Goal: Transaction & Acquisition: Purchase product/service

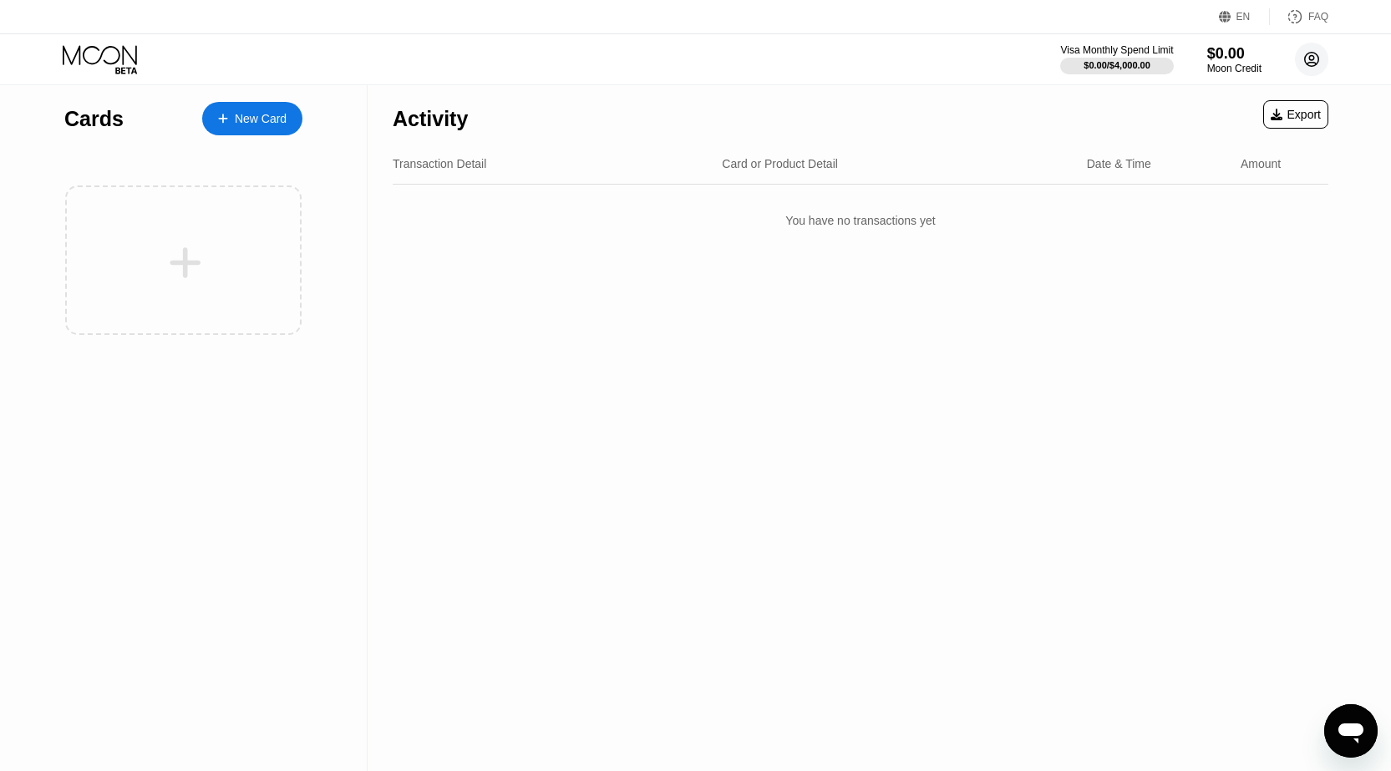
click at [1312, 44] on circle at bounding box center [1311, 59] width 33 height 33
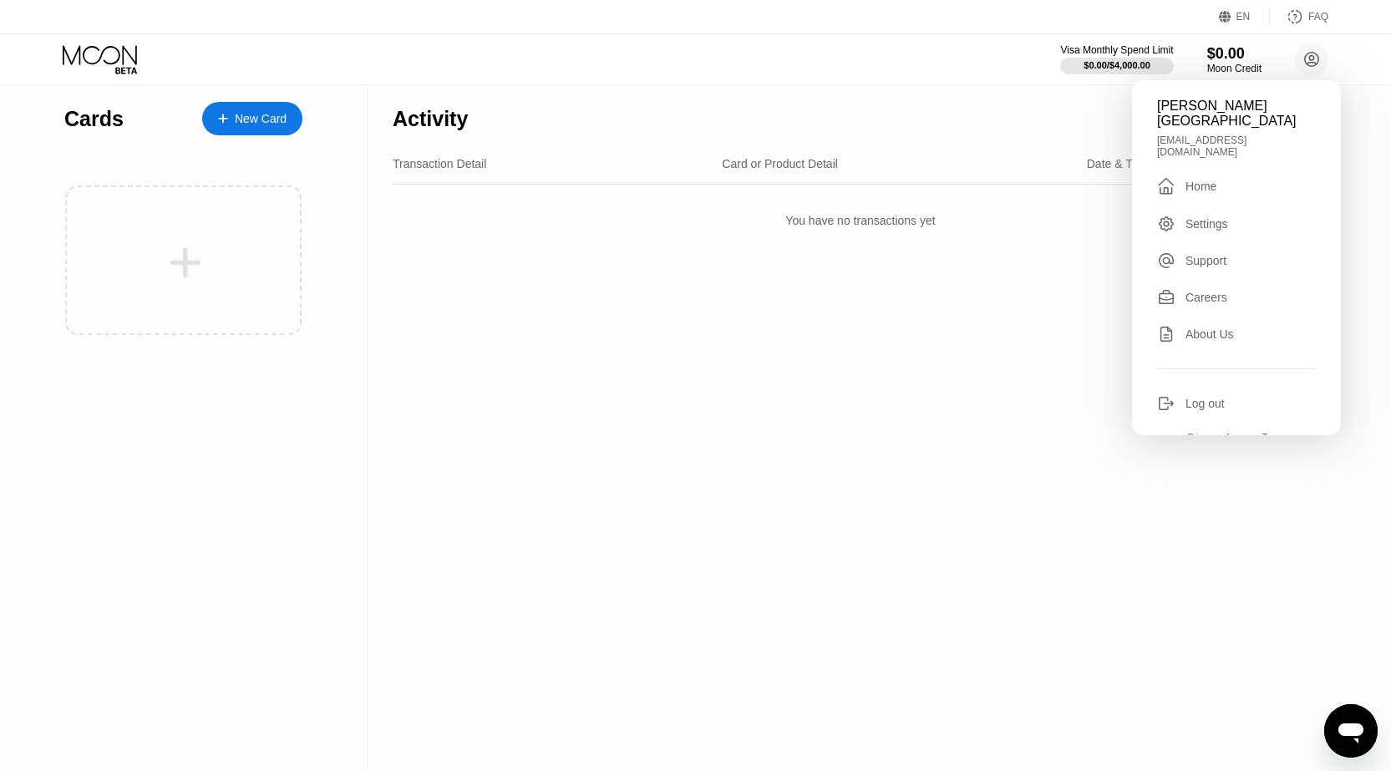
click at [85, 268] on div at bounding box center [185, 263] width 207 height 38
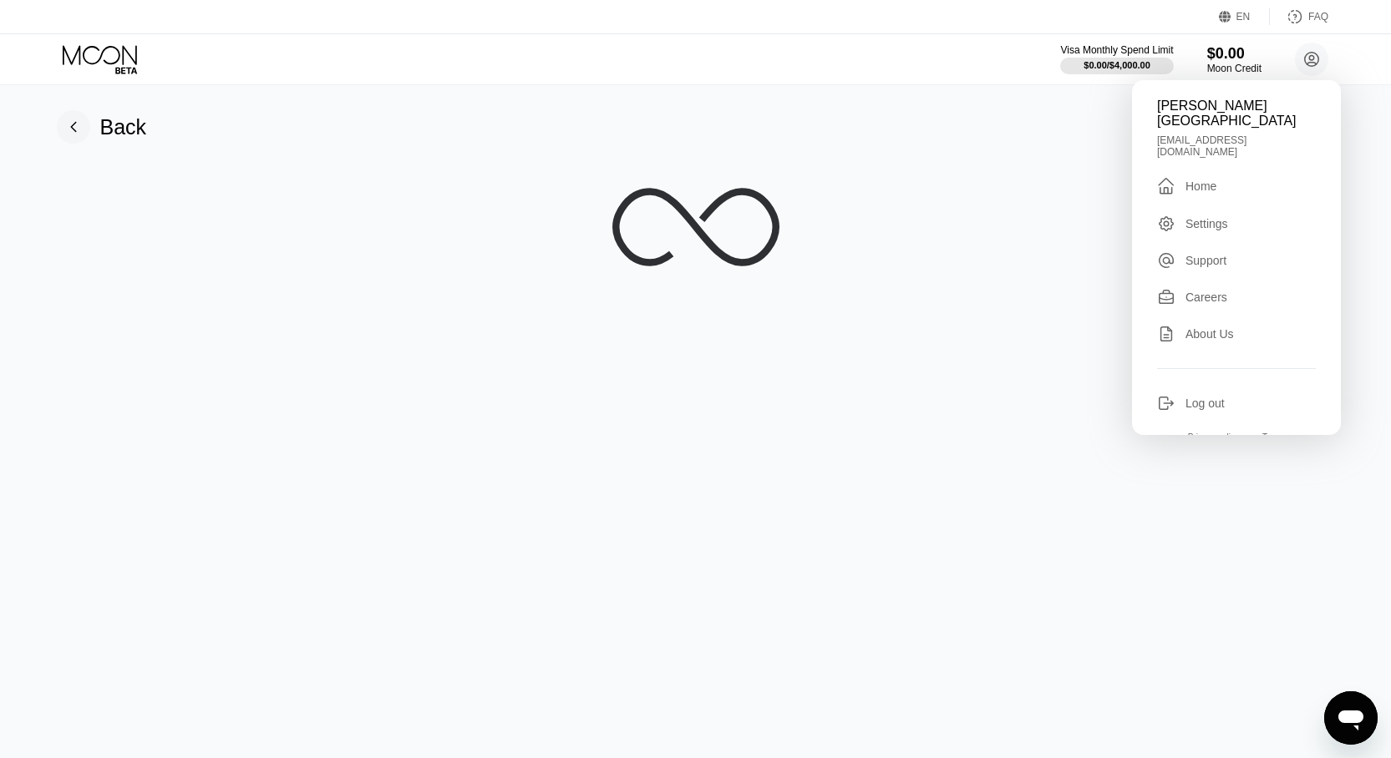
click at [652, 69] on div "Visa Monthly Spend Limit $0.00 / $4,000.00 $0.00 Moon Credit Milton L. Wells lw…" at bounding box center [695, 59] width 1391 height 50
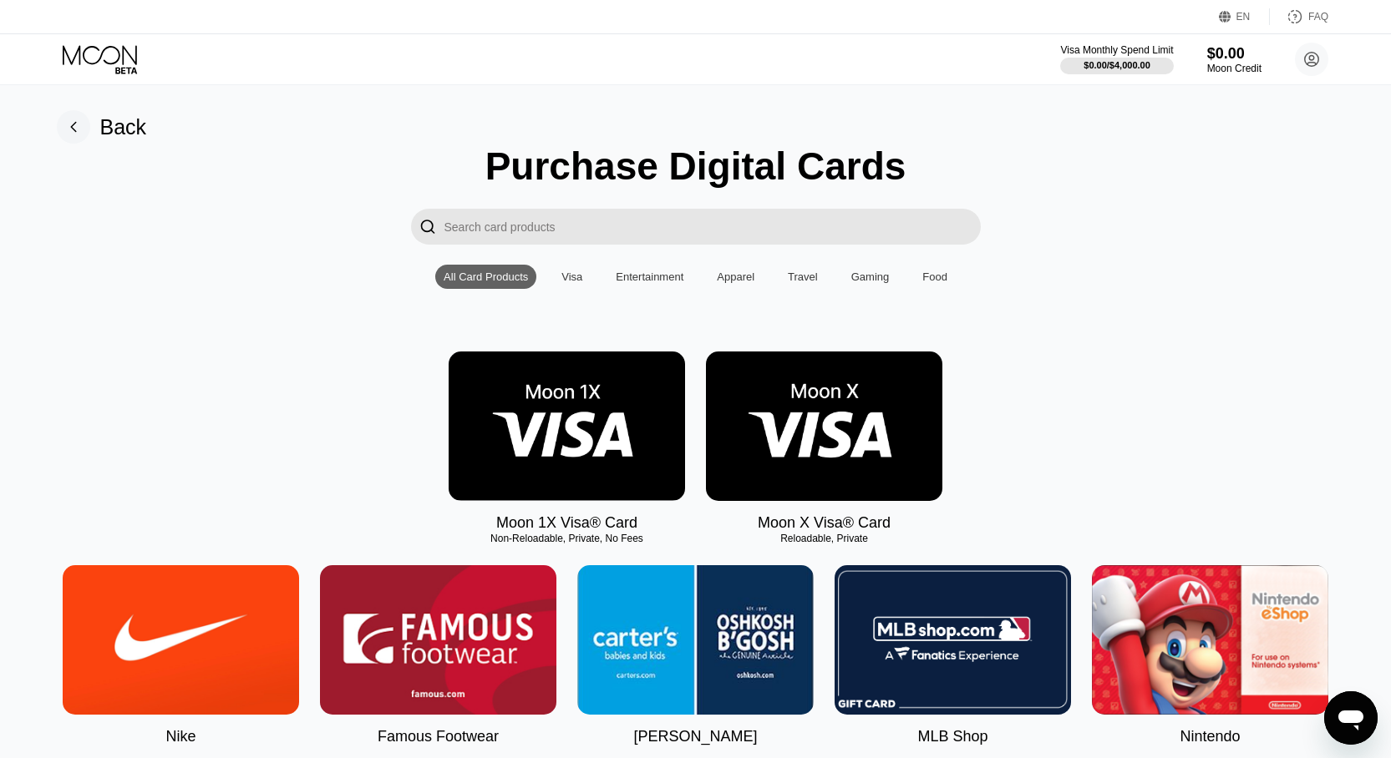
click at [833, 475] on img at bounding box center [824, 427] width 236 height 150
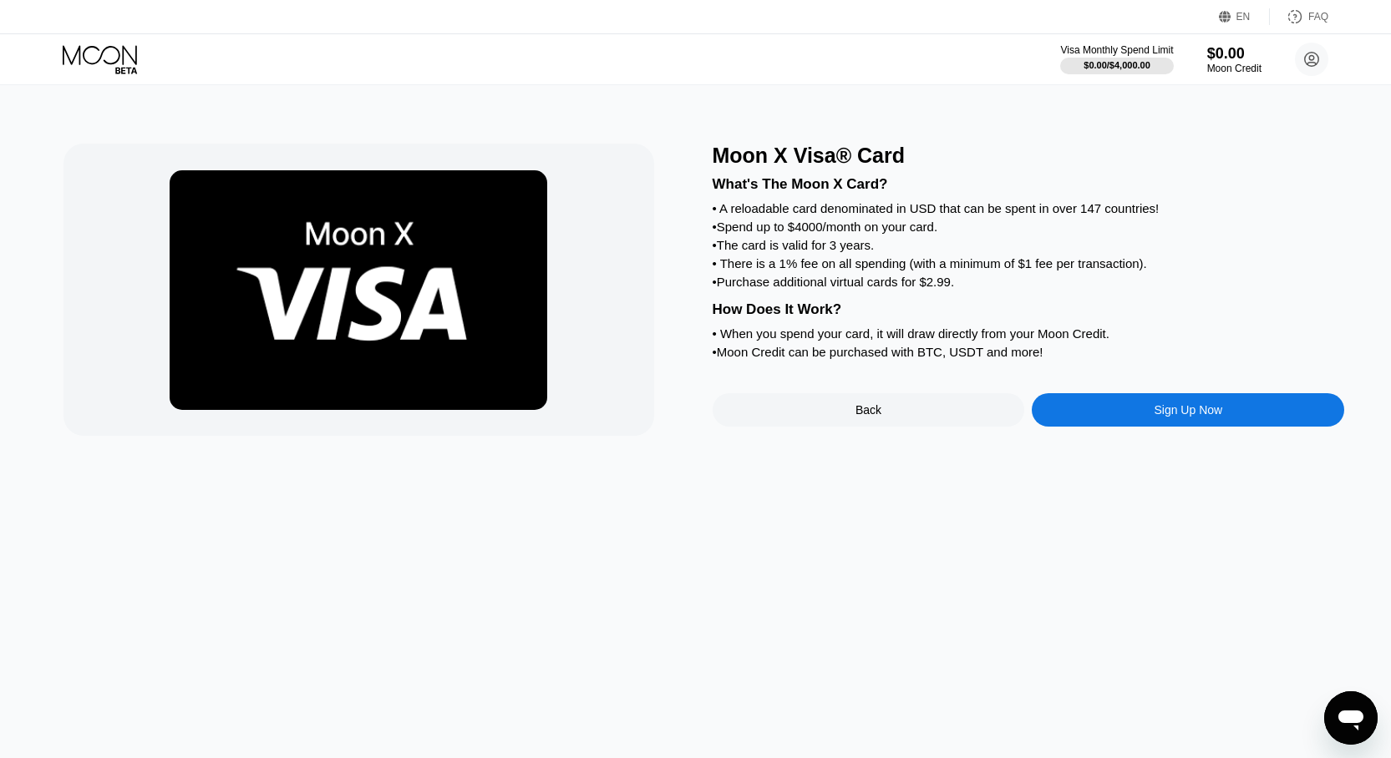
click at [873, 427] on div "Back" at bounding box center [868, 409] width 312 height 33
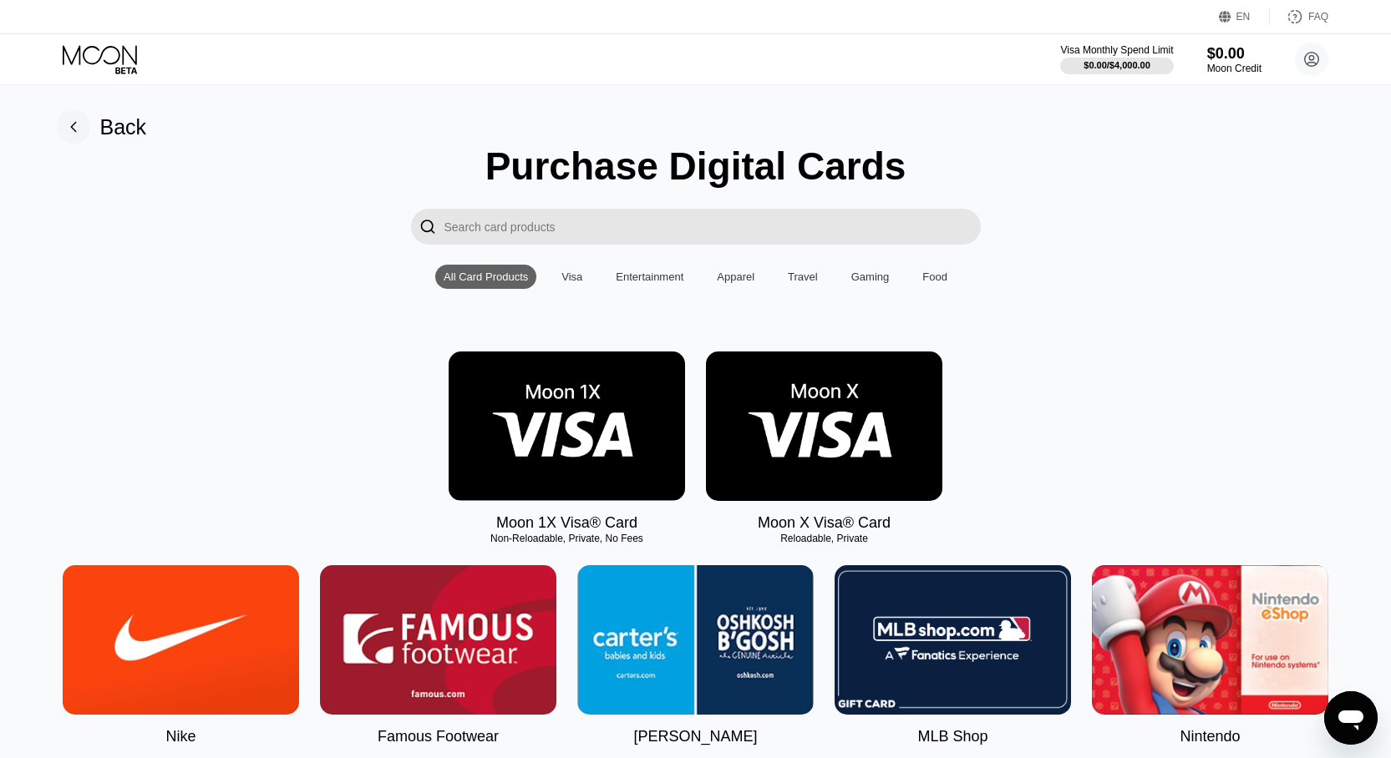
click at [594, 427] on img at bounding box center [567, 427] width 236 height 150
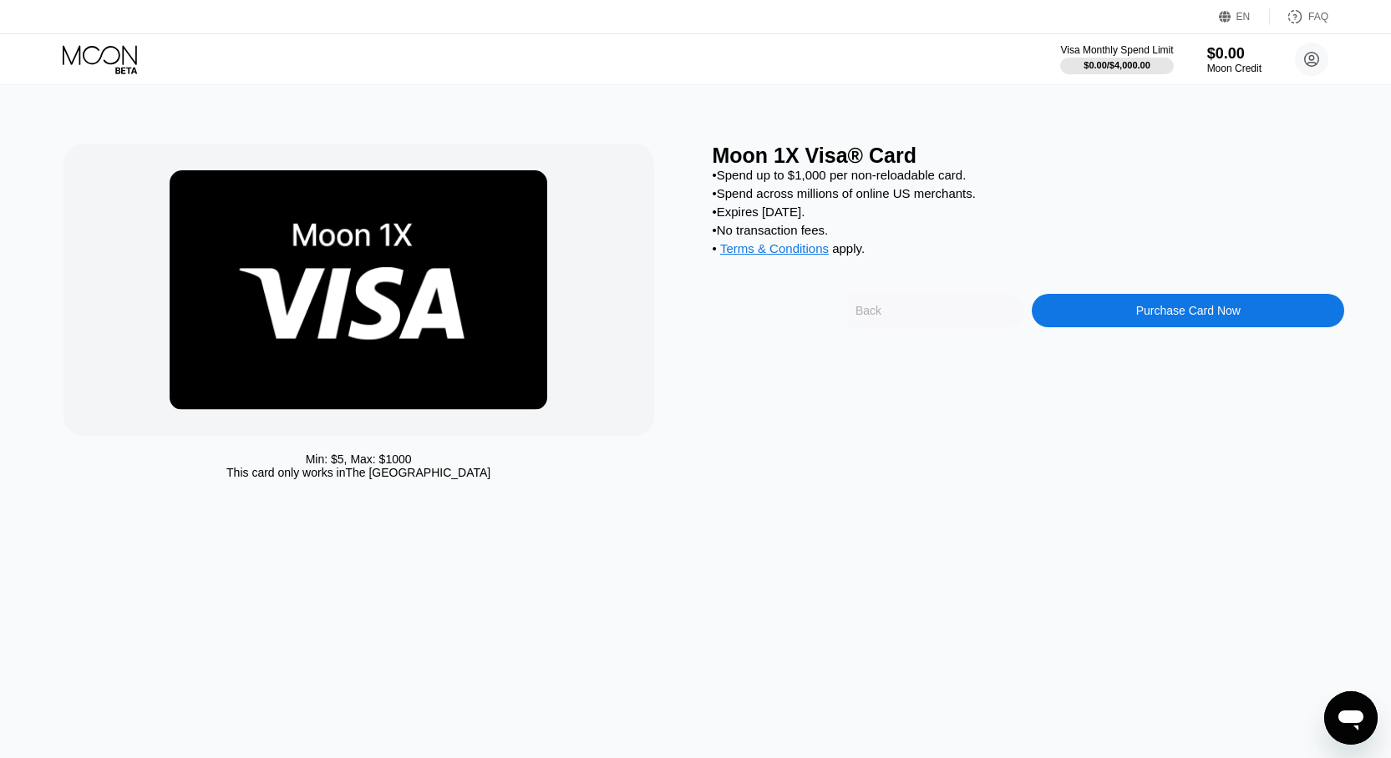
click at [836, 326] on div "Back" at bounding box center [868, 310] width 312 height 33
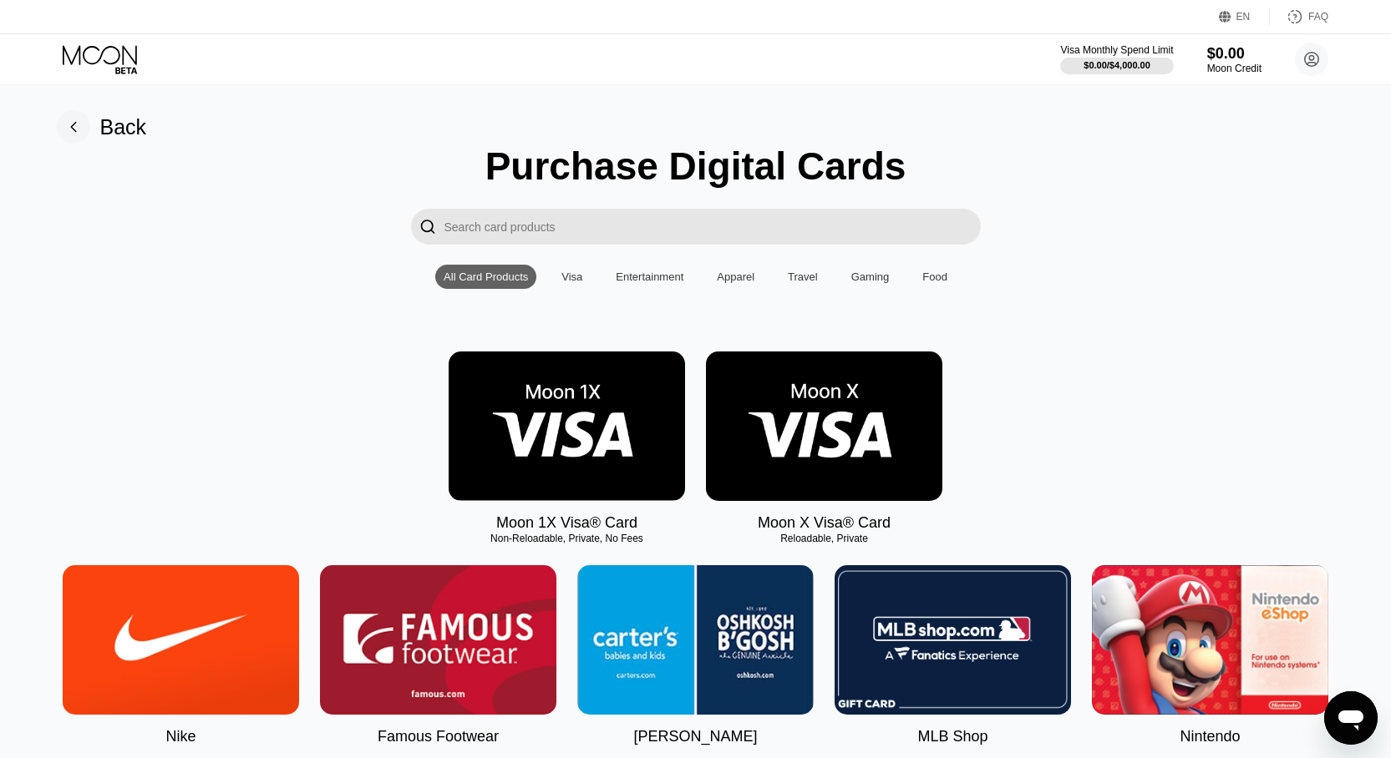
click at [646, 435] on img at bounding box center [567, 427] width 236 height 150
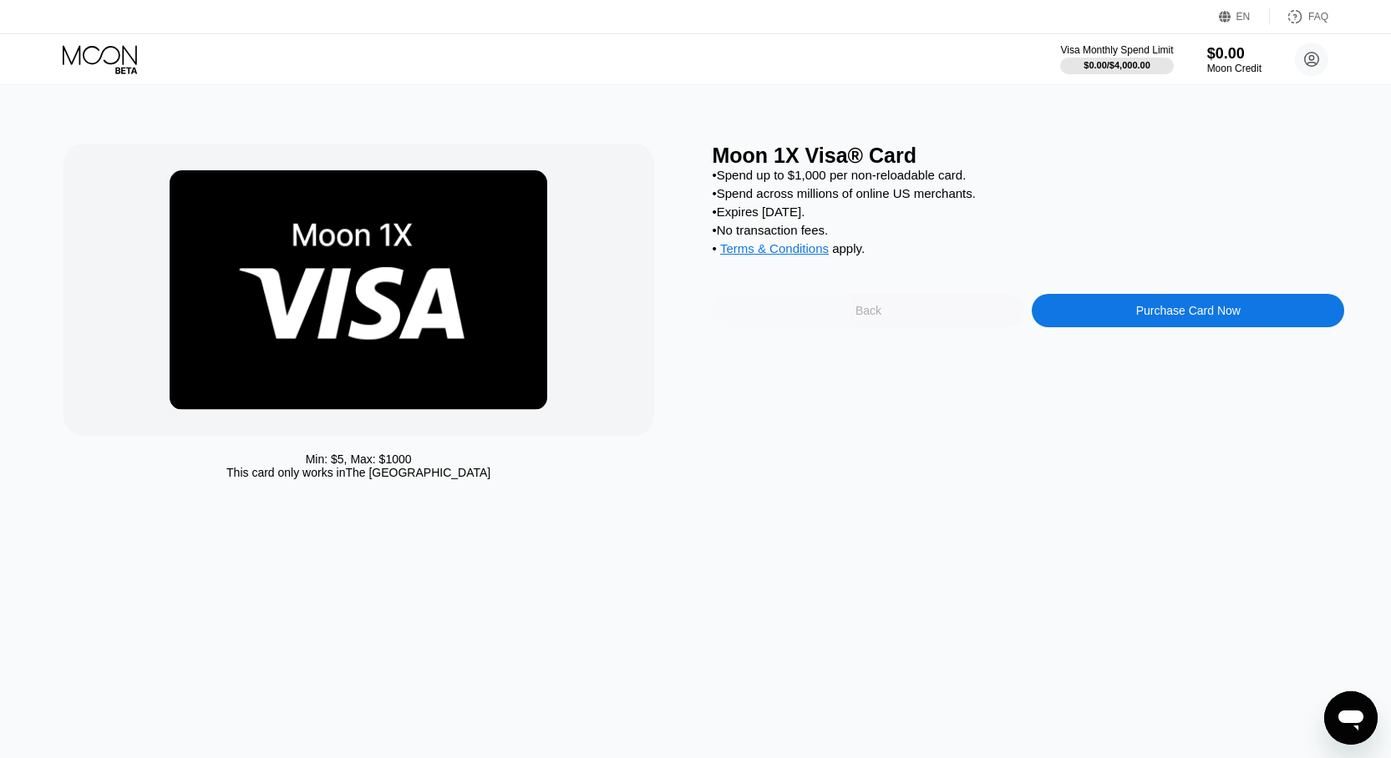
click at [897, 322] on div "Back" at bounding box center [868, 310] width 312 height 33
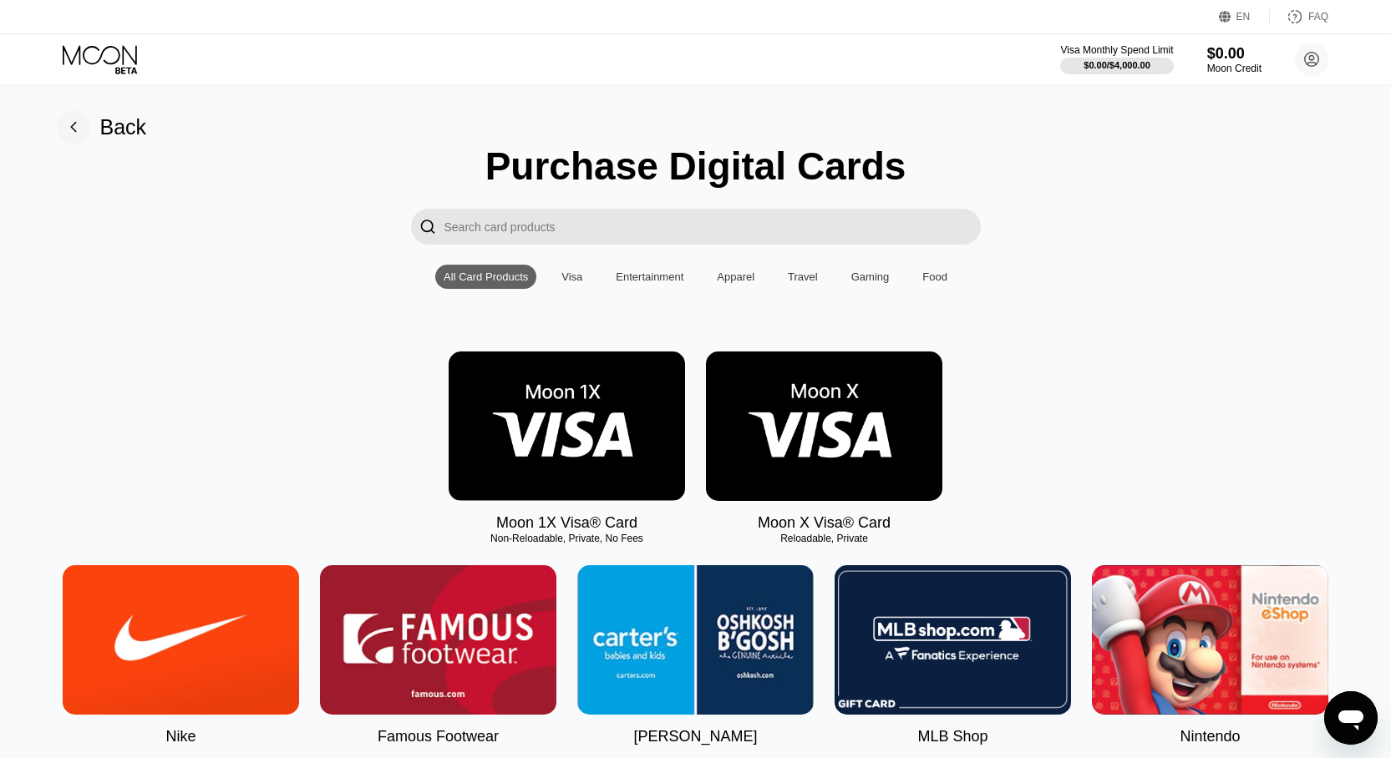
click at [894, 437] on img at bounding box center [824, 427] width 236 height 150
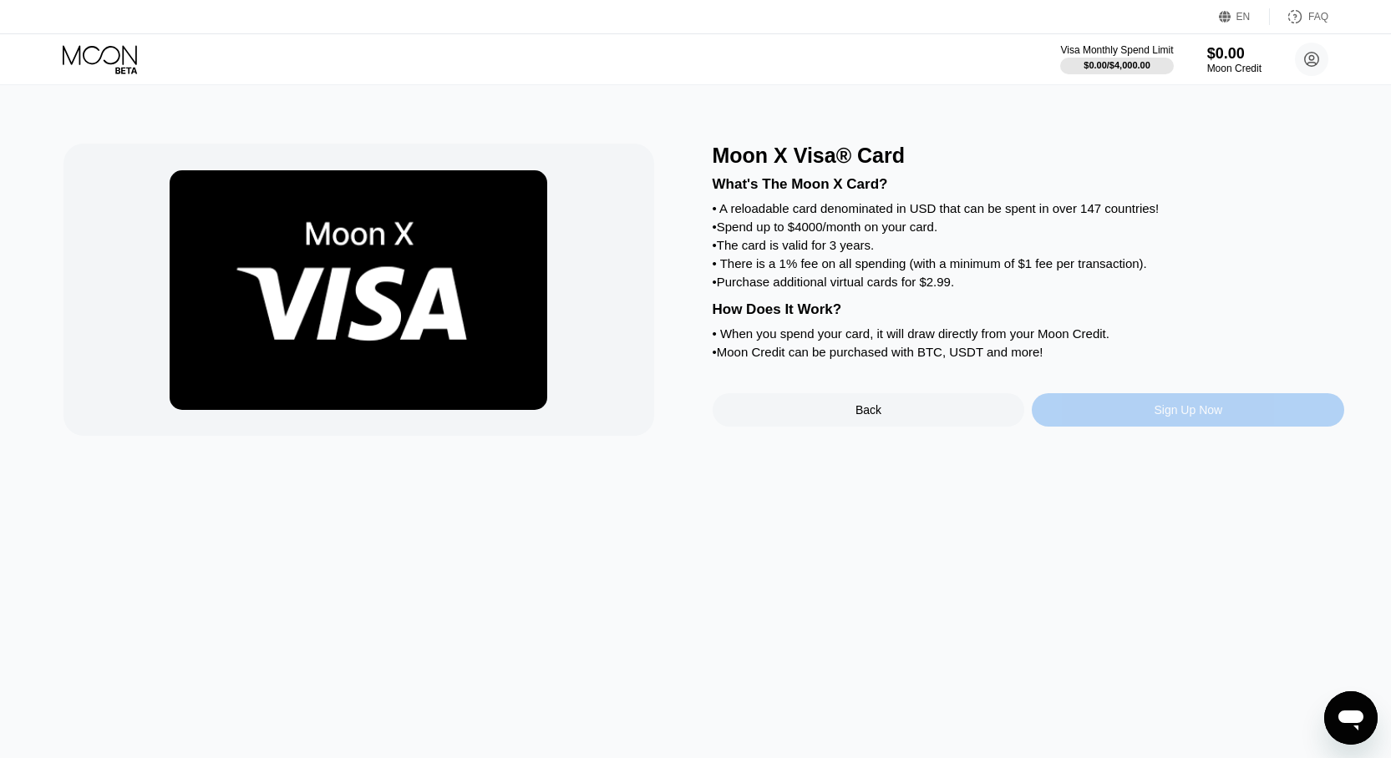
click at [1148, 423] on div "Sign Up Now" at bounding box center [1188, 409] width 312 height 33
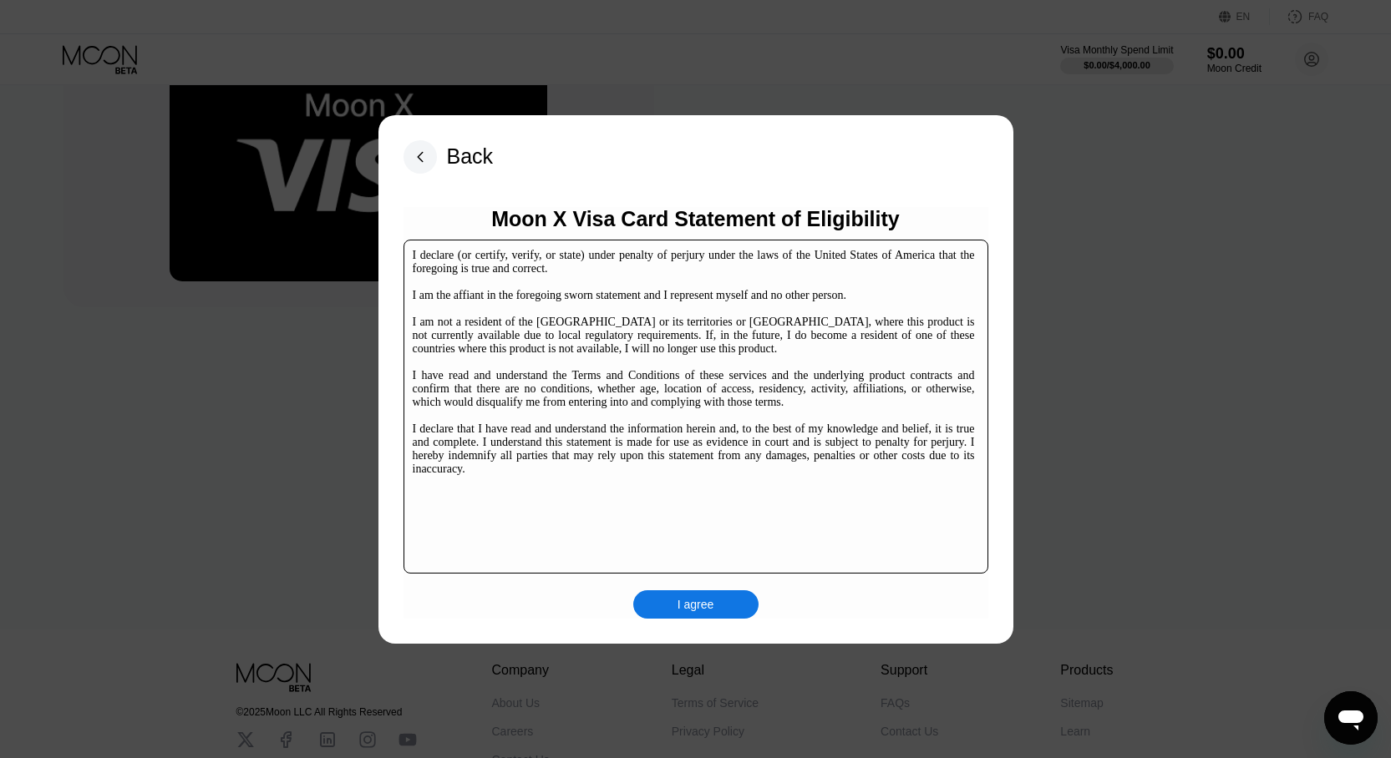
scroll to position [256, 0]
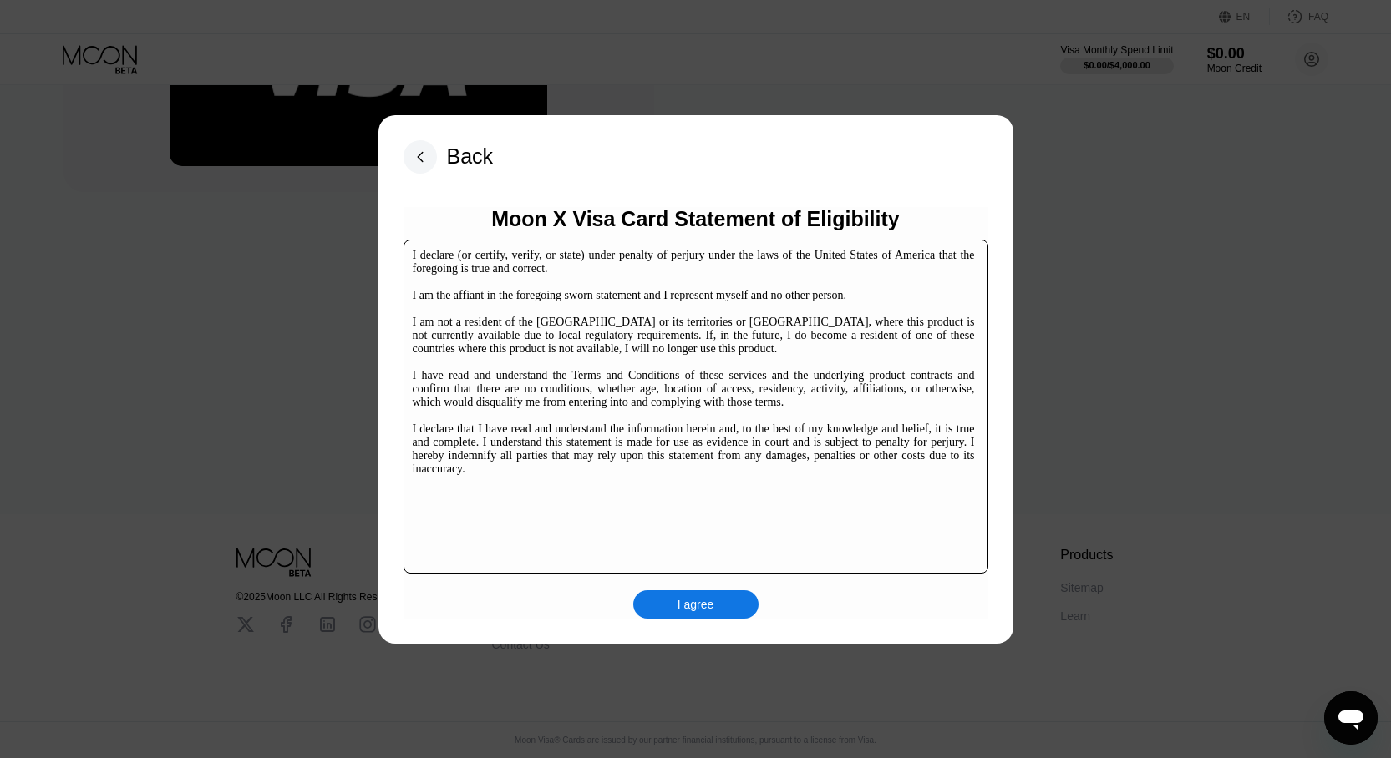
click at [702, 610] on div "I agree" at bounding box center [695, 604] width 37 height 15
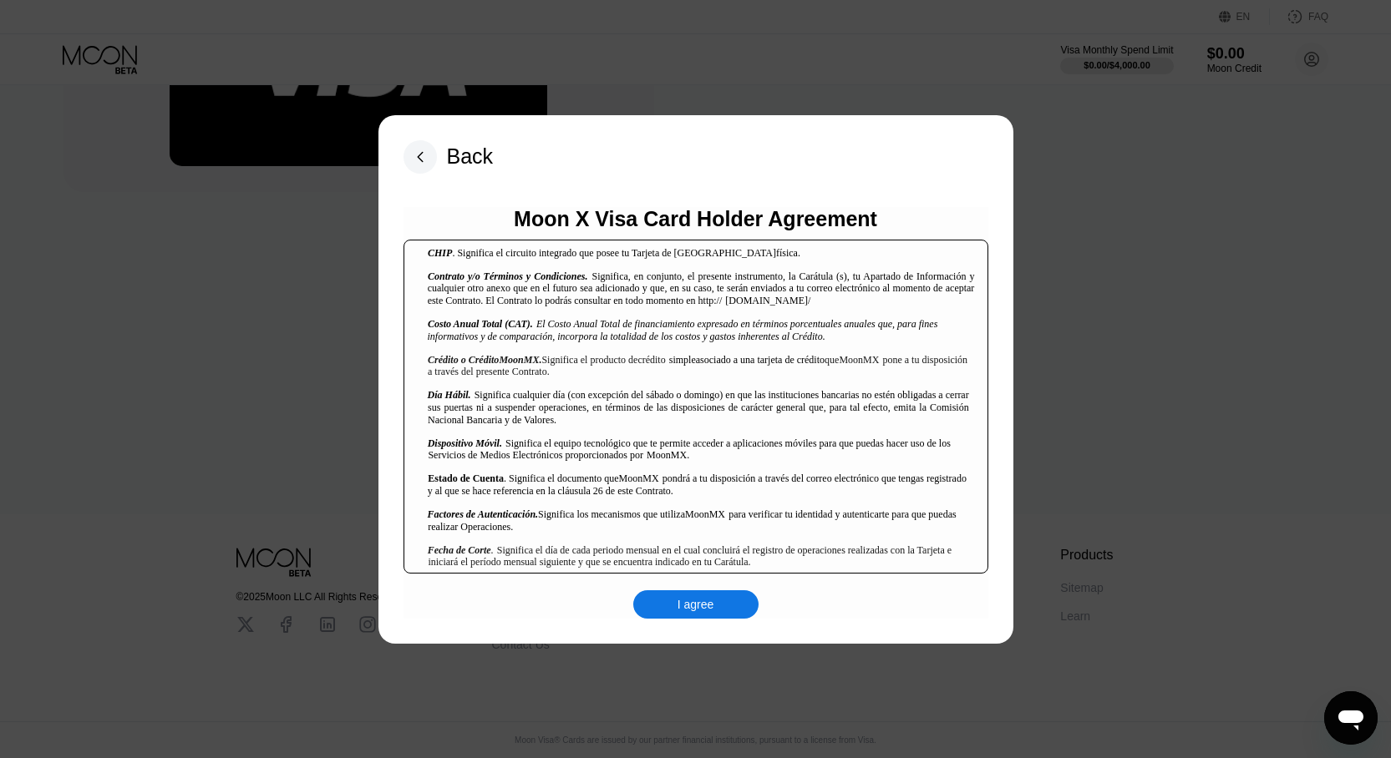
scroll to position [1002, 0]
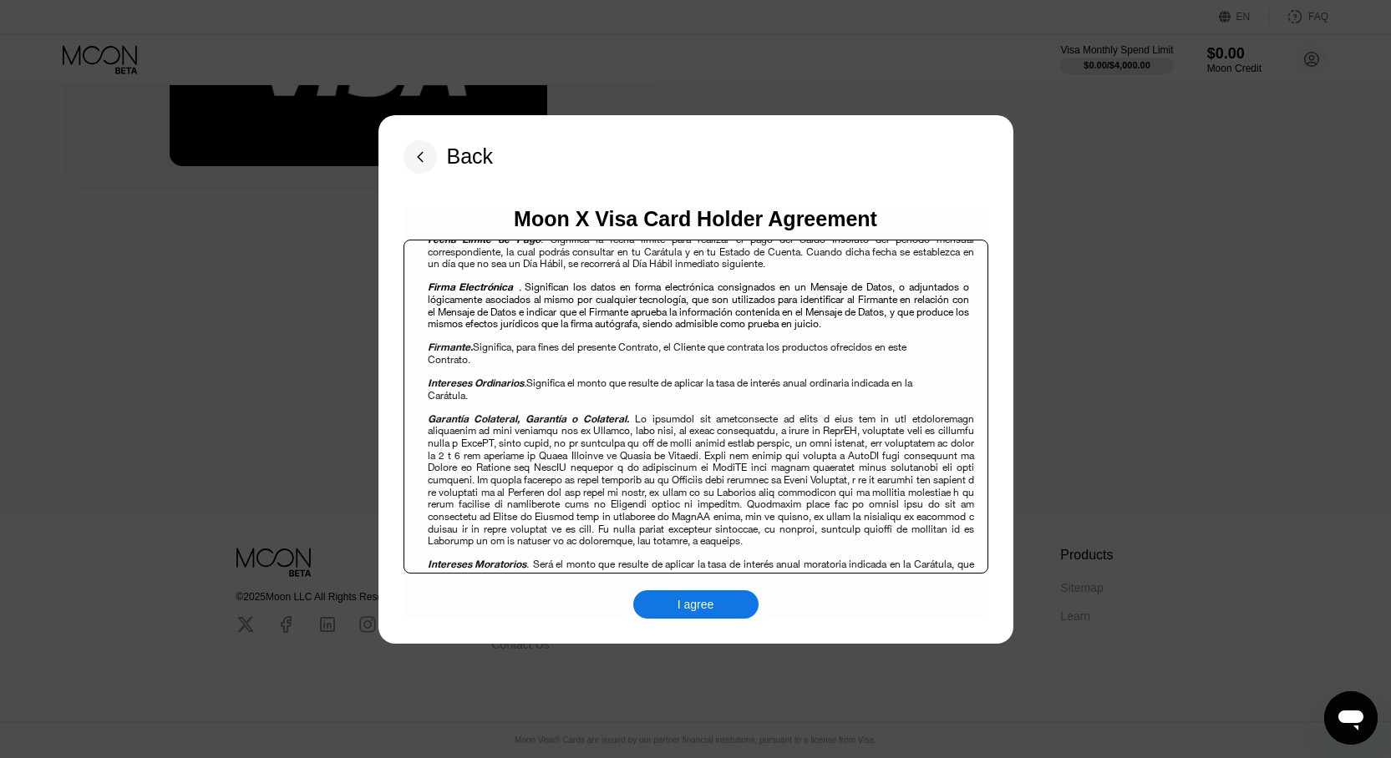
click at [702, 618] on div "I agree" at bounding box center [695, 605] width 125 height 28
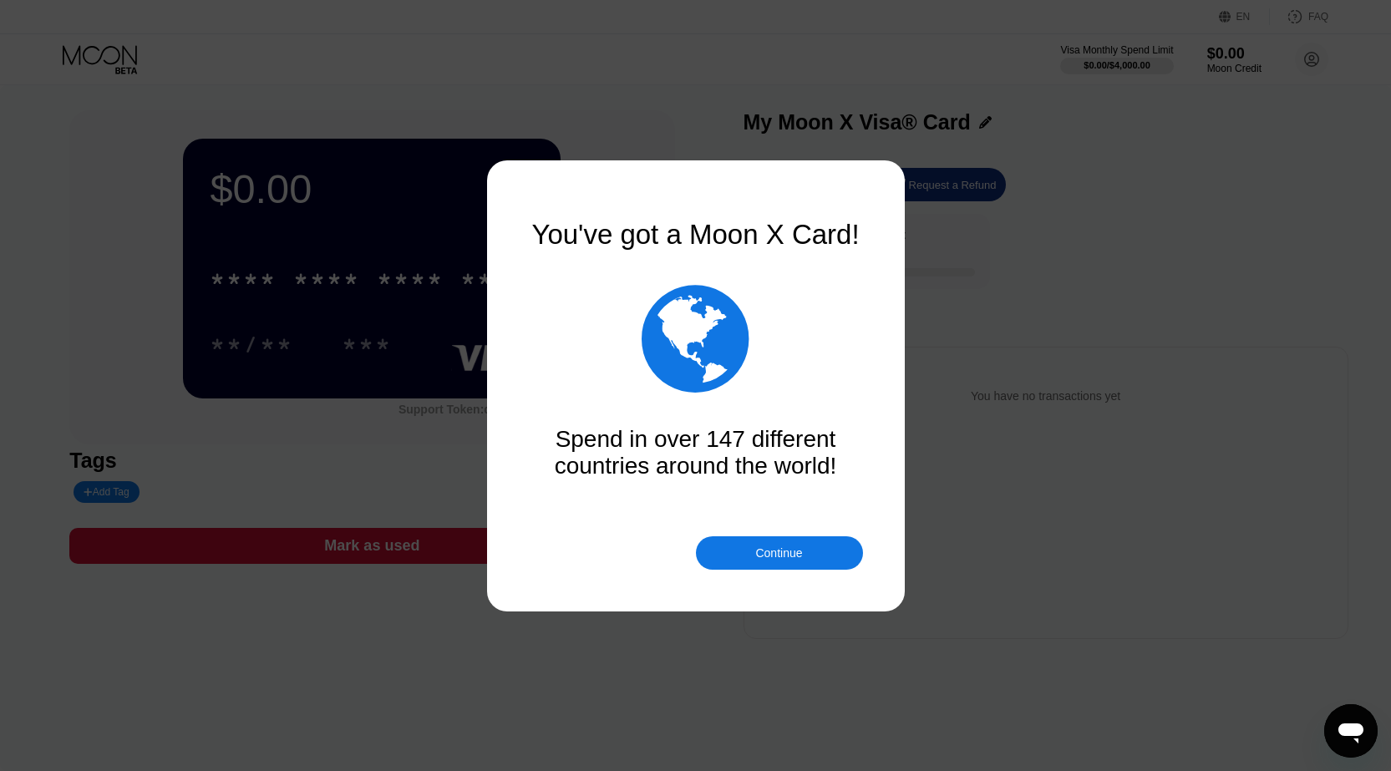
click at [764, 562] on div "Continue" at bounding box center [779, 552] width 167 height 33
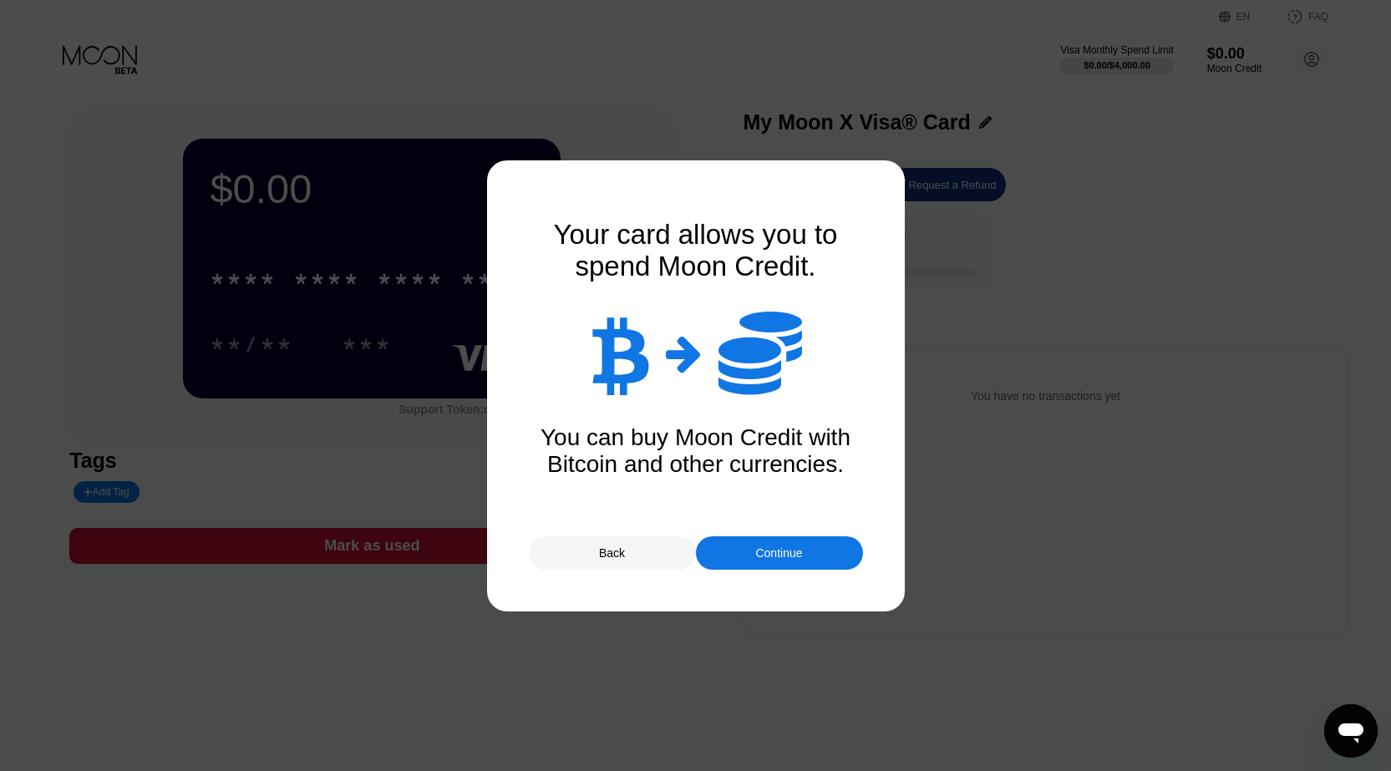
click at [764, 562] on div "Continue" at bounding box center [779, 552] width 167 height 33
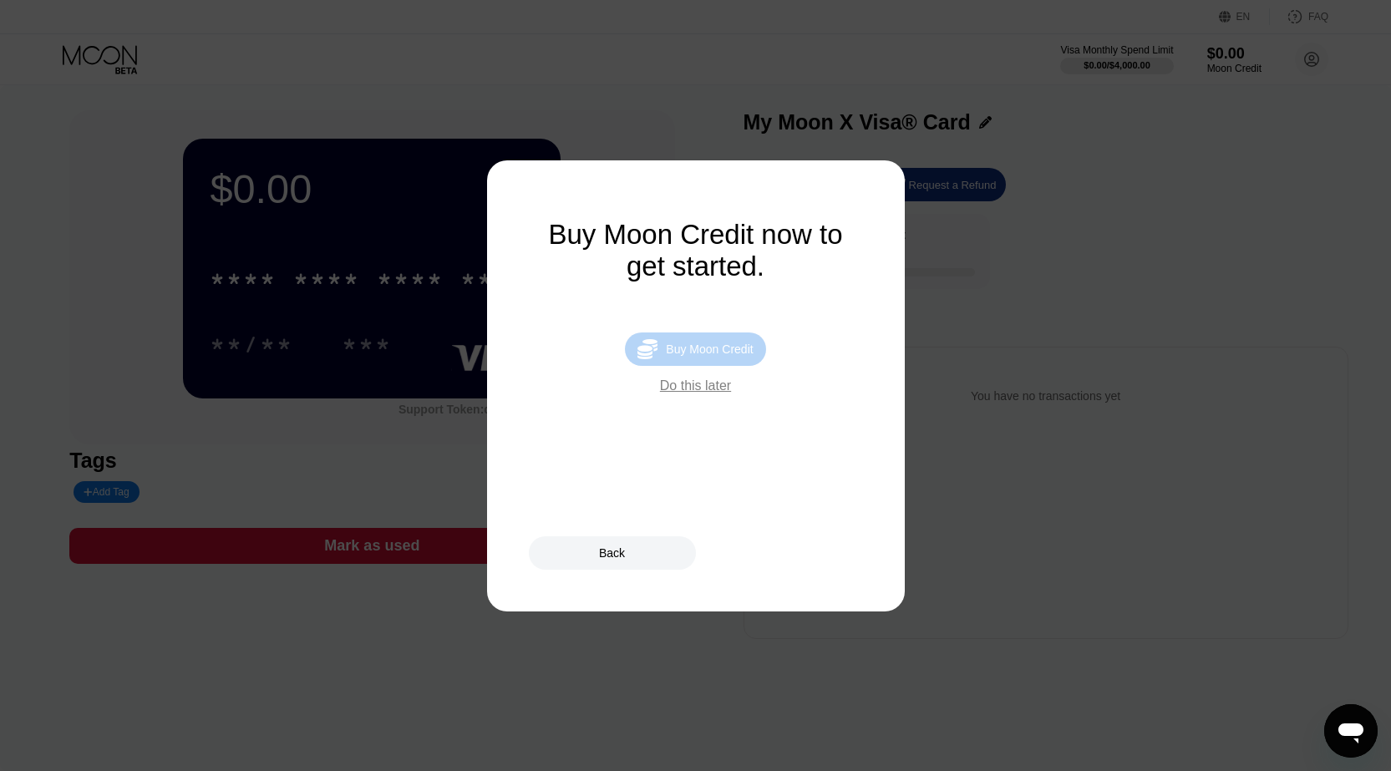
click at [711, 356] on div "Buy Moon Credit" at bounding box center [709, 348] width 87 height 13
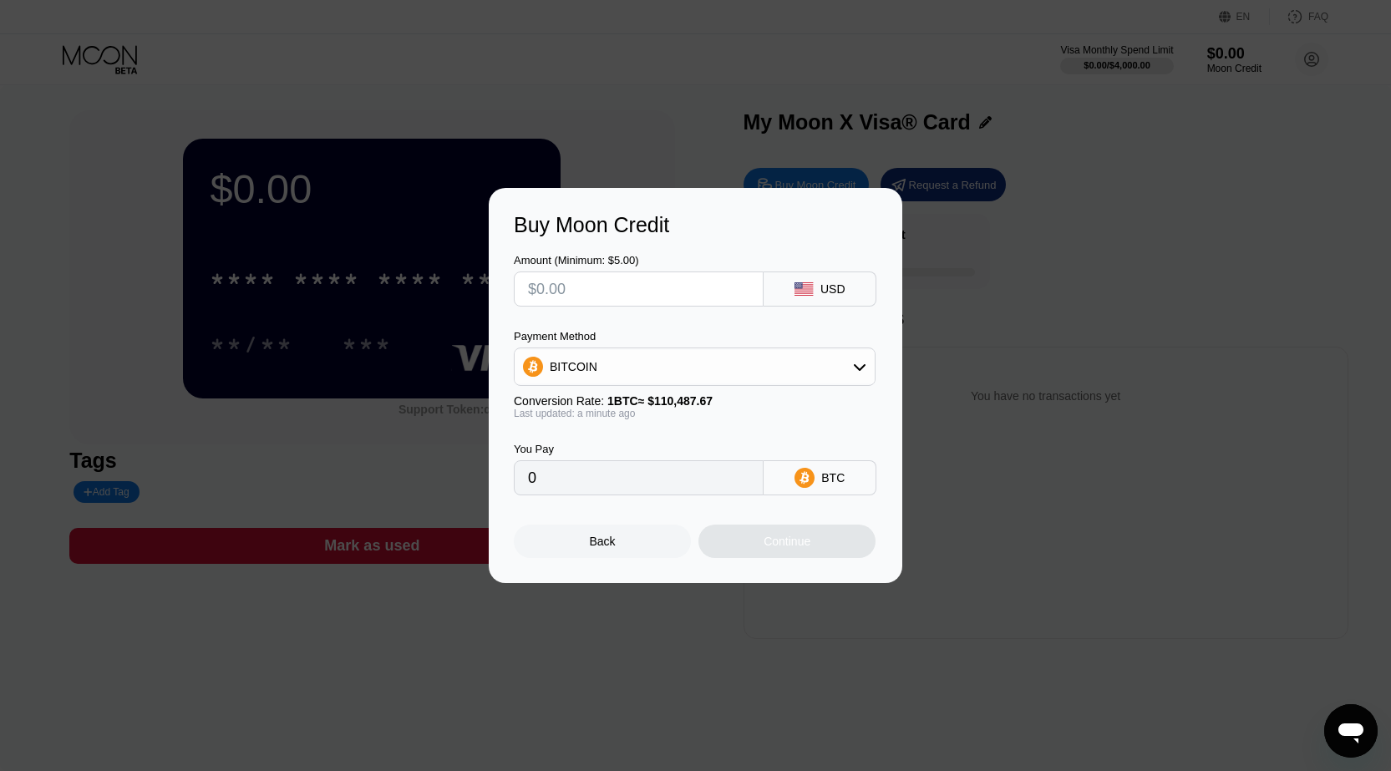
click at [808, 362] on div "BITCOIN" at bounding box center [695, 366] width 360 height 33
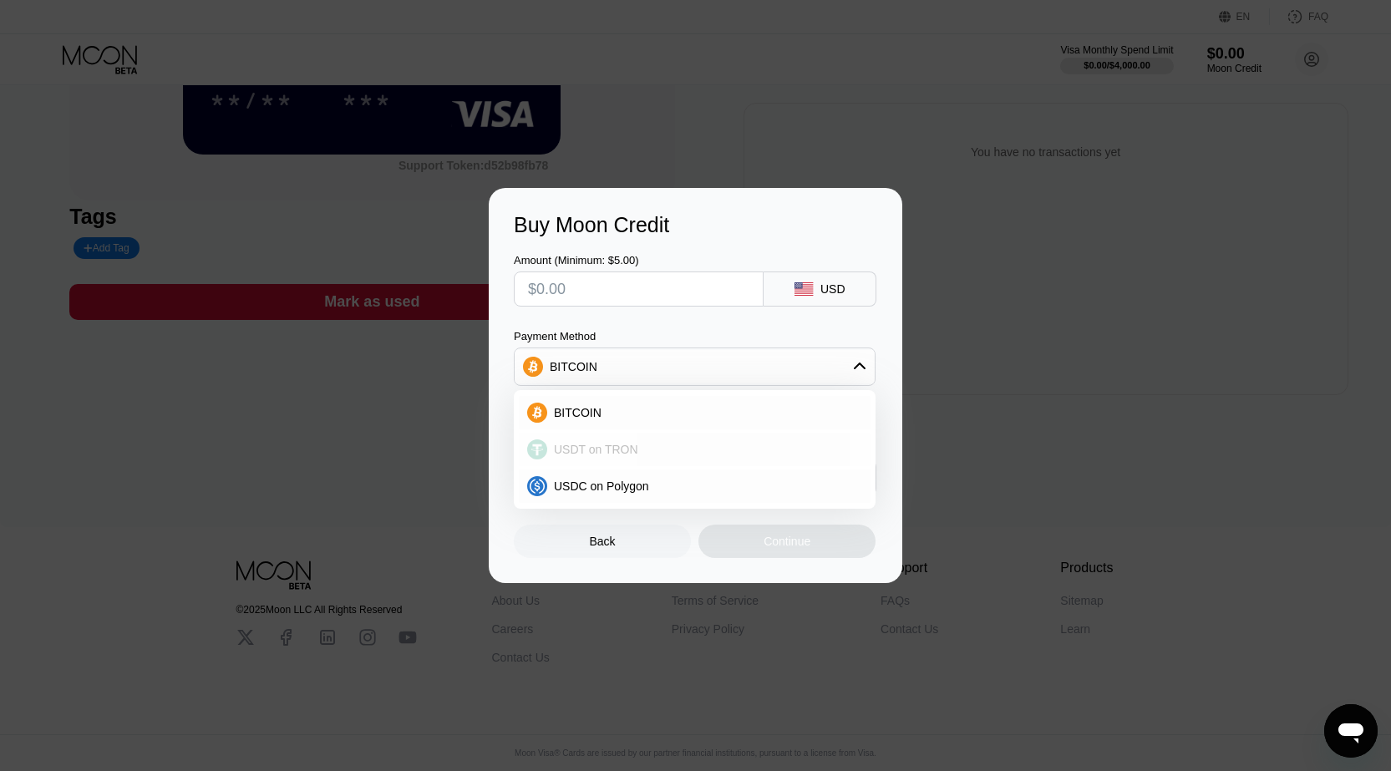
scroll to position [256, 0]
click at [659, 482] on div "USDC on Polygon" at bounding box center [704, 485] width 315 height 13
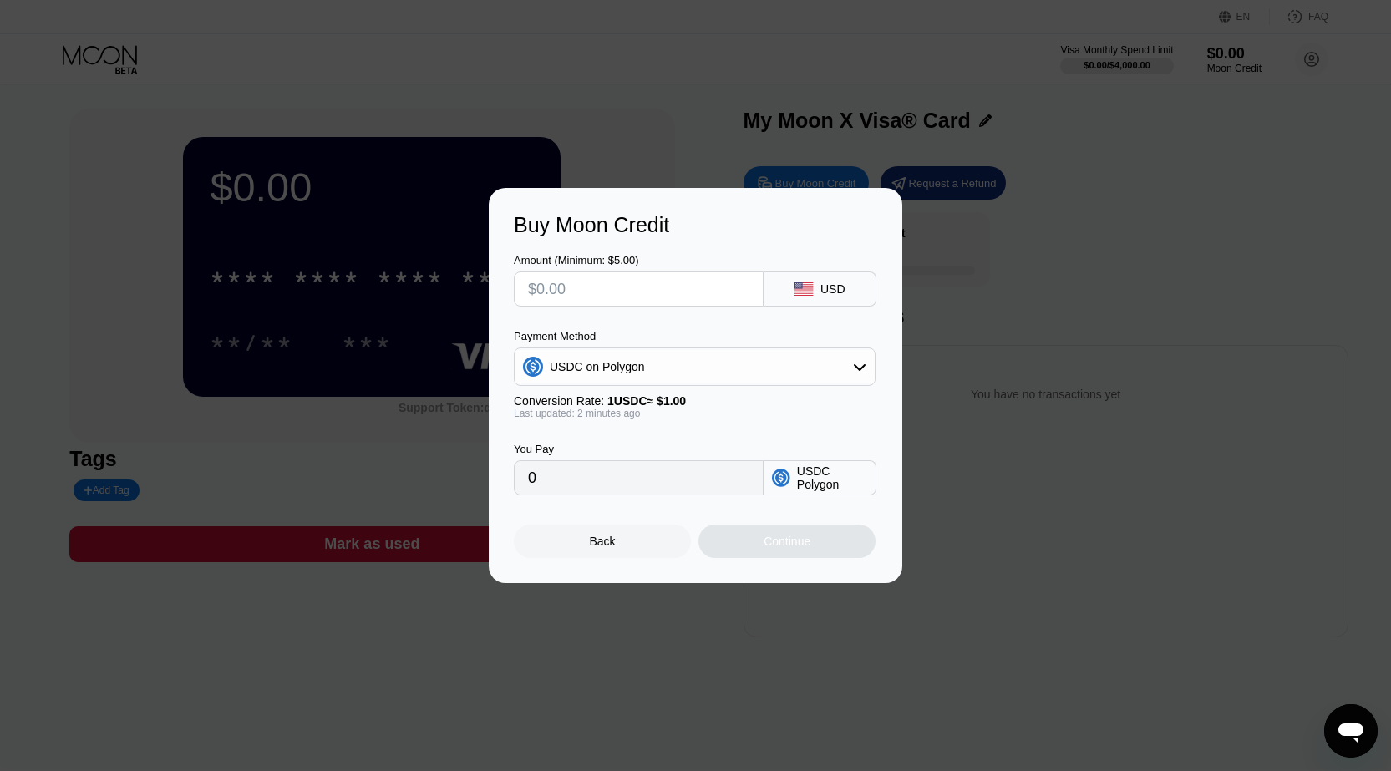
scroll to position [0, 0]
click at [687, 300] on input "text" at bounding box center [638, 288] width 221 height 33
click at [583, 292] on input "text" at bounding box center [638, 288] width 221 height 33
type input "$20"
type input "20.00000000"
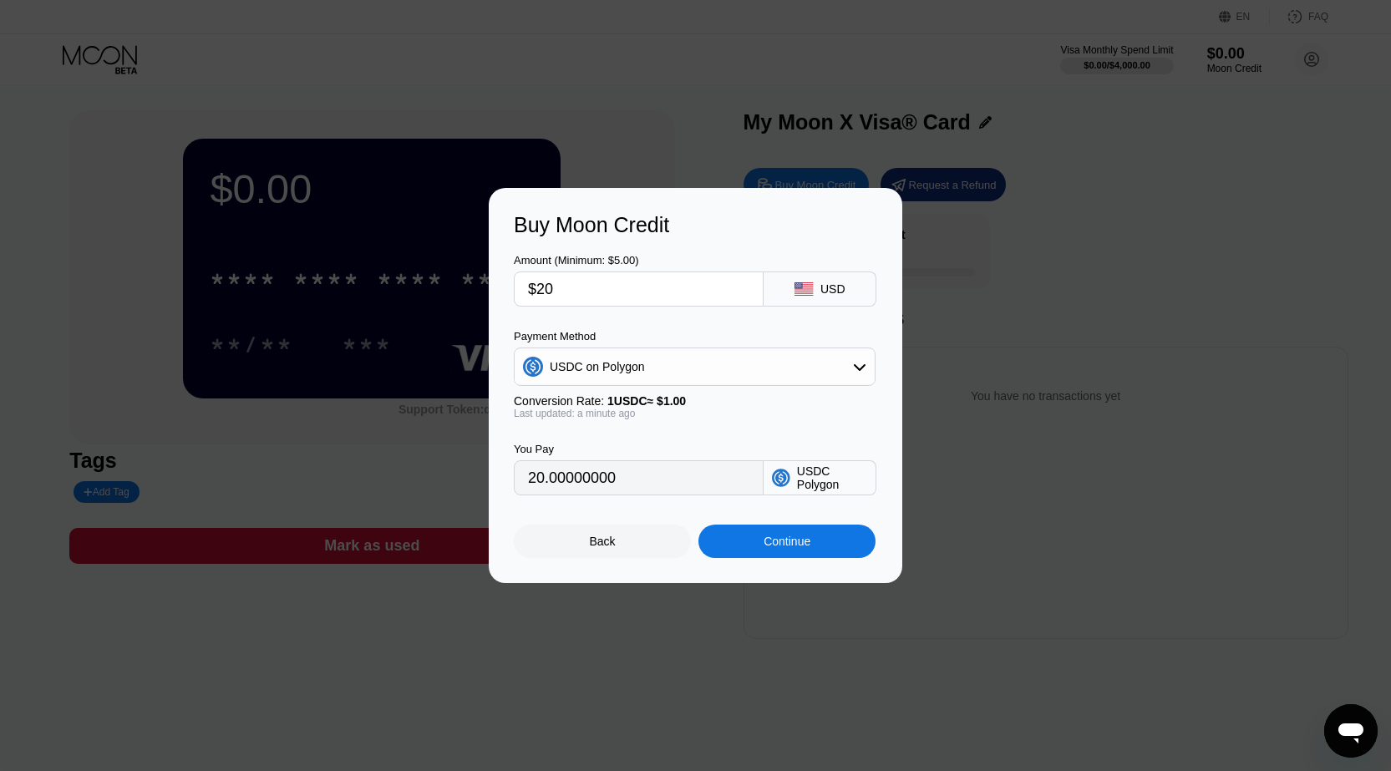
type input "$20"
click at [808, 477] on div "USDC Polygon" at bounding box center [832, 477] width 70 height 27
click at [835, 378] on div "USDC on Polygon" at bounding box center [695, 366] width 360 height 33
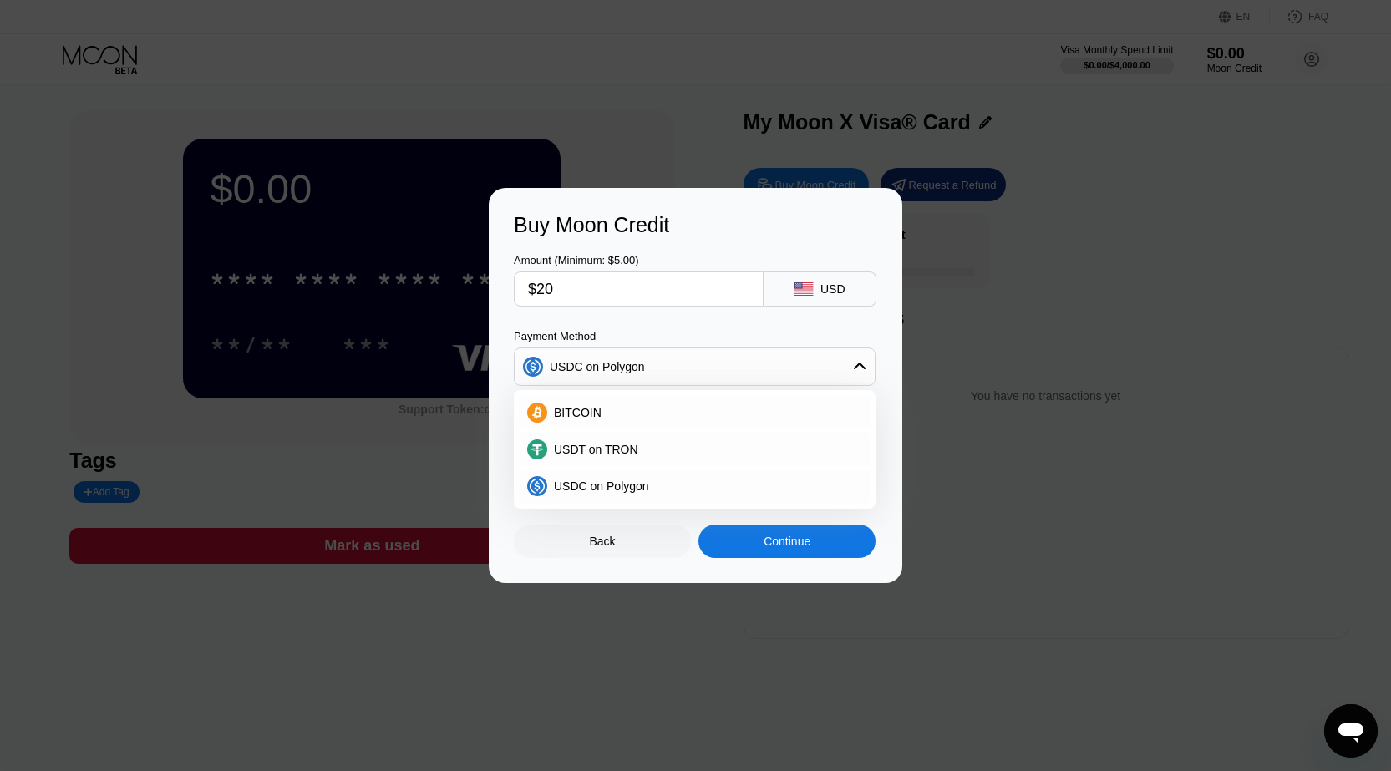
click at [835, 378] on div "USDC on Polygon" at bounding box center [695, 366] width 360 height 33
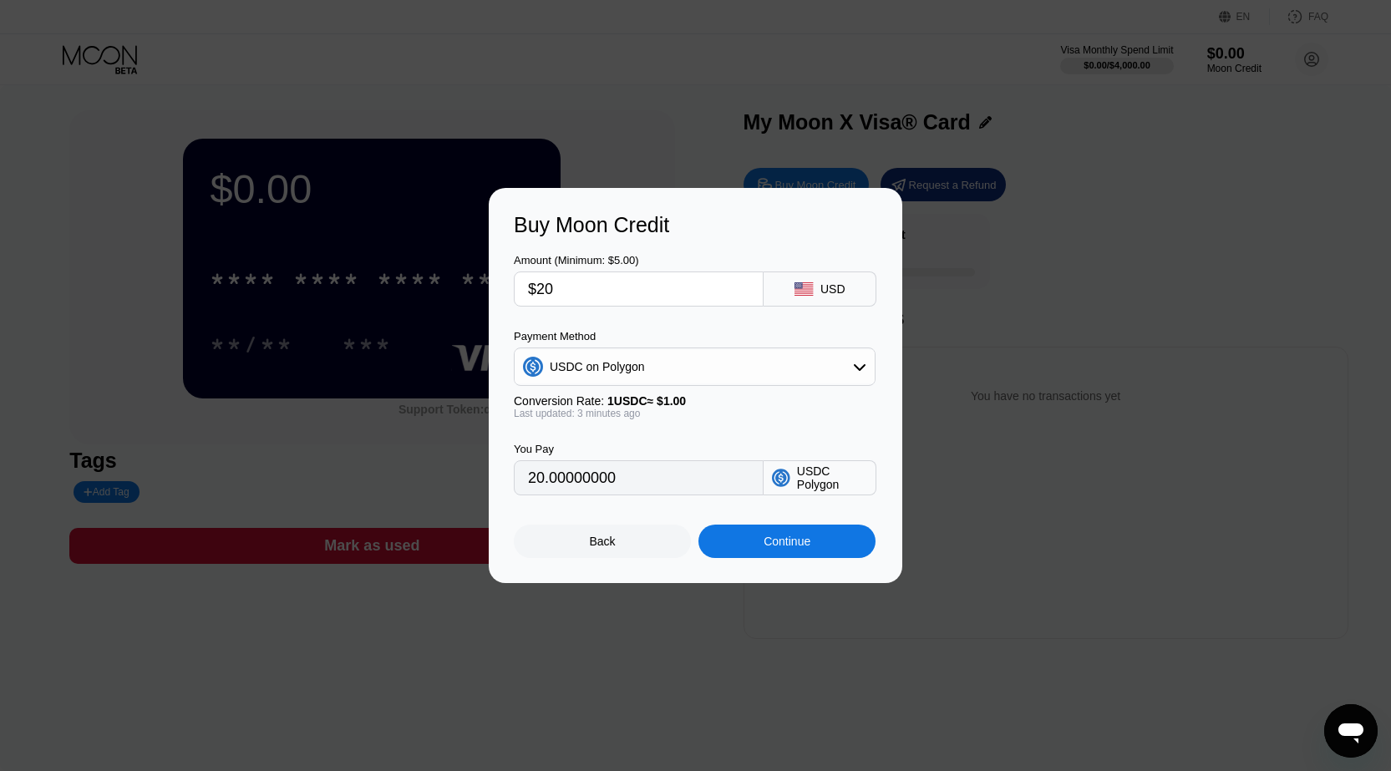
click at [797, 548] on div "Continue" at bounding box center [786, 541] width 47 height 13
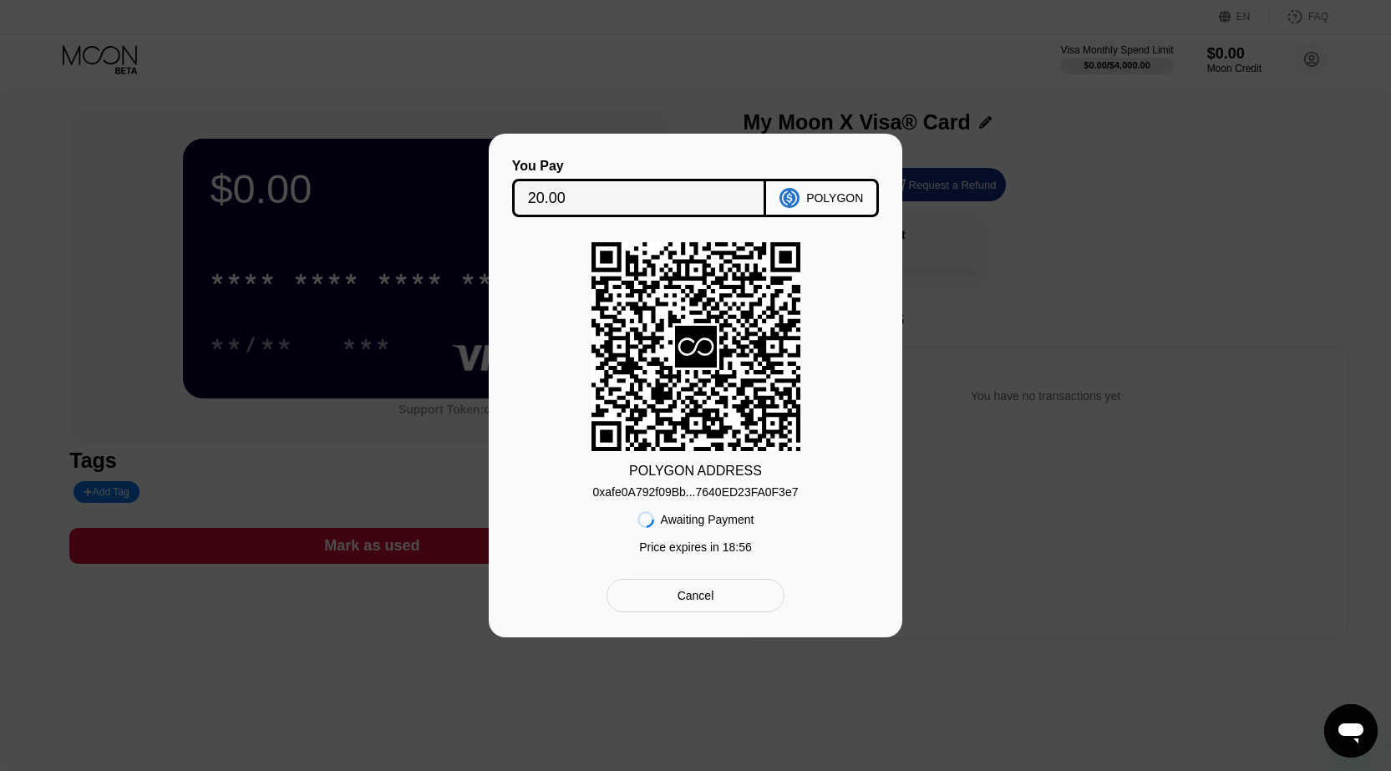
click at [758, 488] on div "0xafe0A792f09Bb...7640ED23FA0F3e7" at bounding box center [695, 491] width 205 height 13
click at [794, 199] on icon at bounding box center [789, 198] width 20 height 20
click at [709, 594] on div "Cancel" at bounding box center [695, 595] width 37 height 15
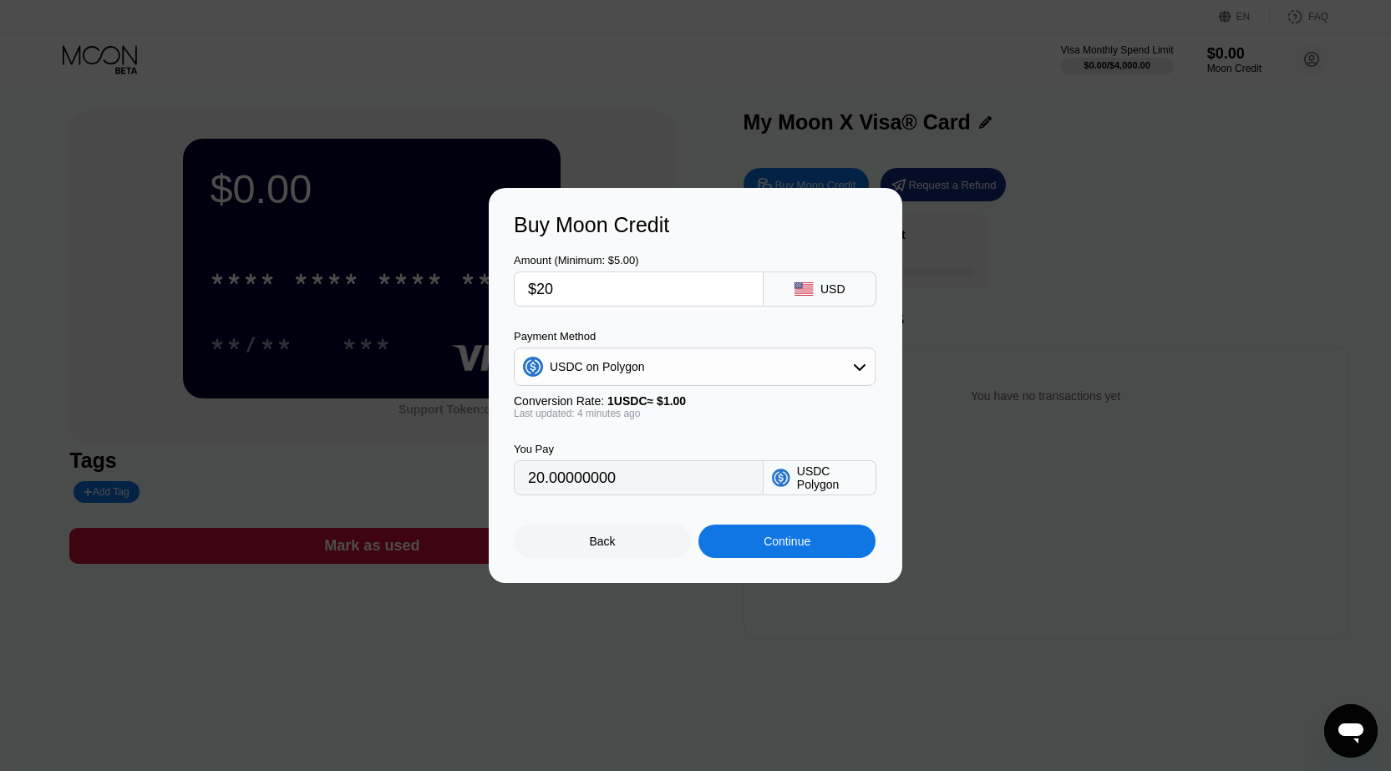
click at [788, 548] on div "Continue" at bounding box center [786, 541] width 47 height 13
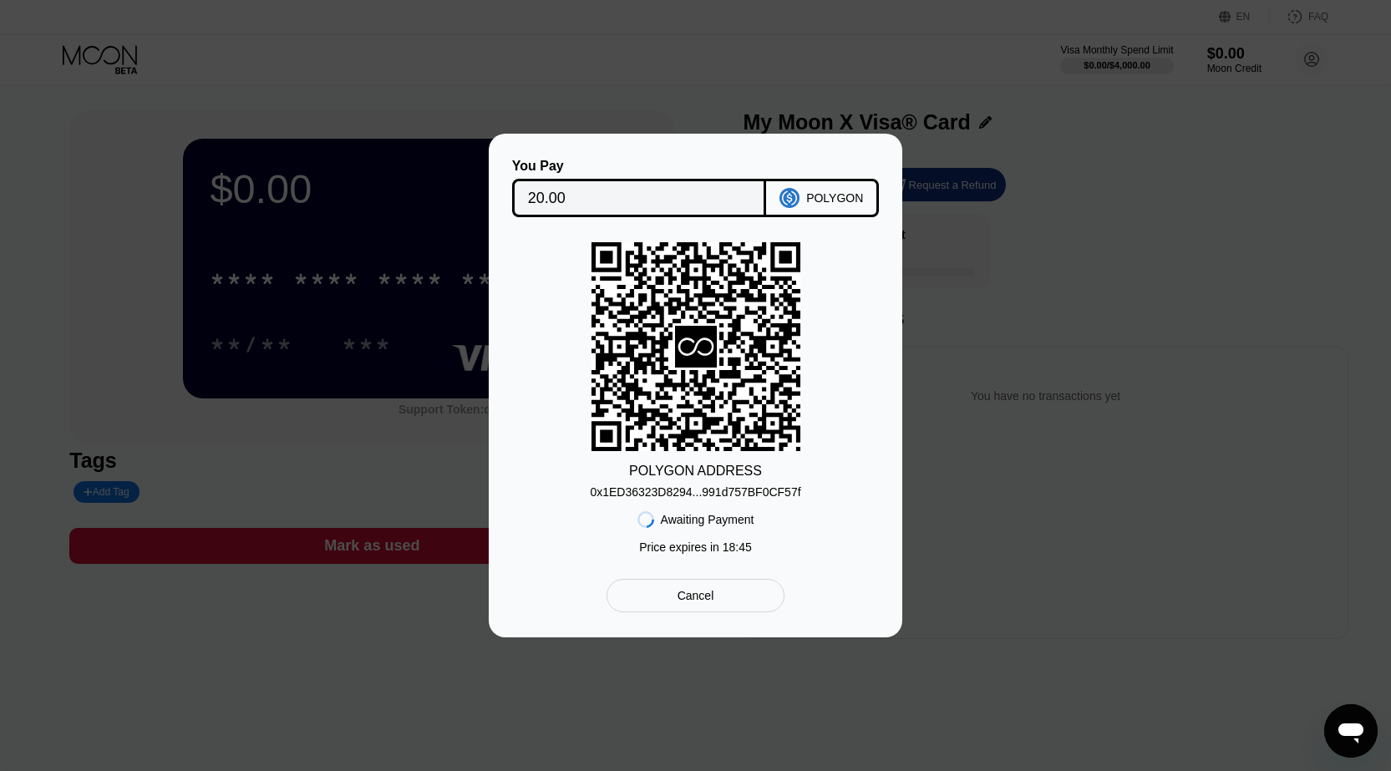
click at [740, 492] on div "0x1ED36323D8294...991d757BF0CF57f" at bounding box center [695, 491] width 210 height 13
click at [718, 494] on div "0x1ED36323D8294...991d757BF0CF57f" at bounding box center [695, 491] width 210 height 13
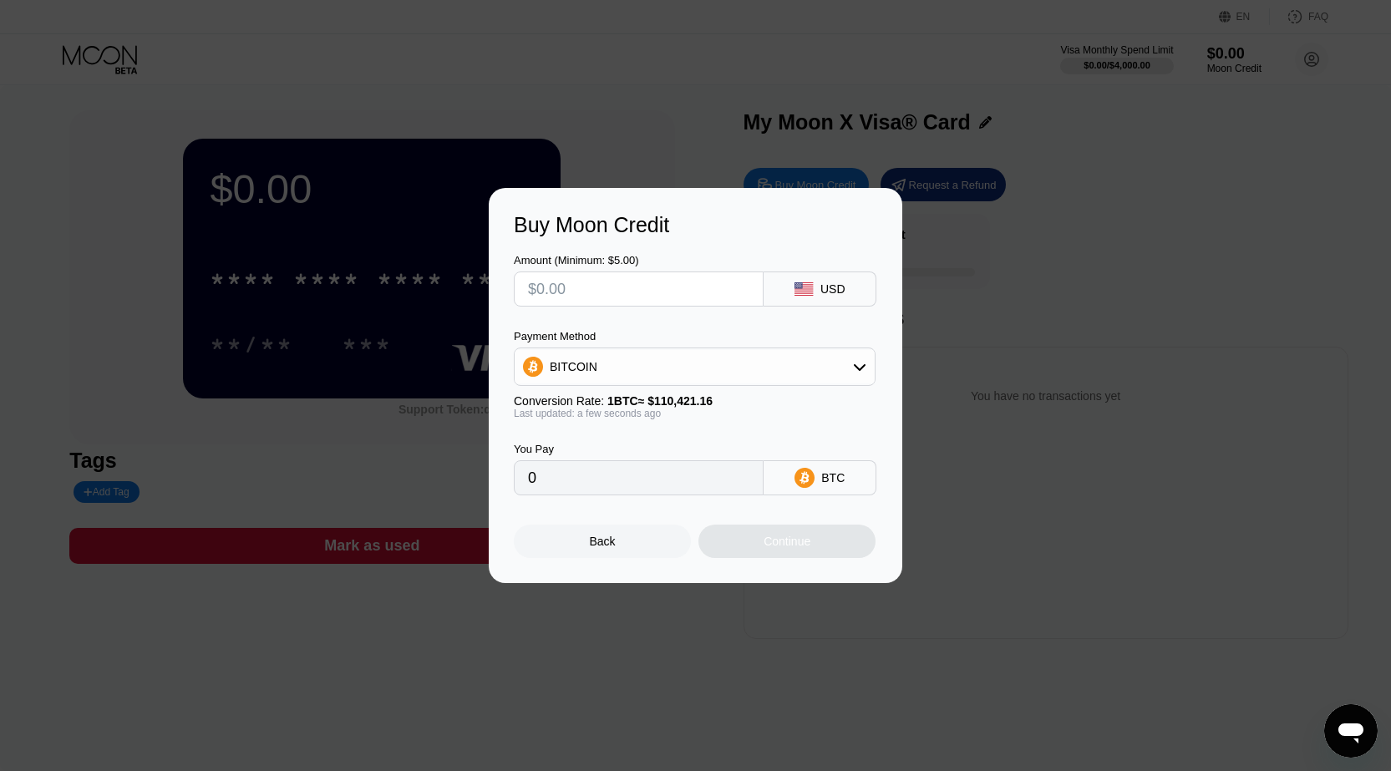
click at [493, 63] on div at bounding box center [701, 385] width 1403 height 771
click at [611, 555] on div "Back" at bounding box center [602, 541] width 177 height 33
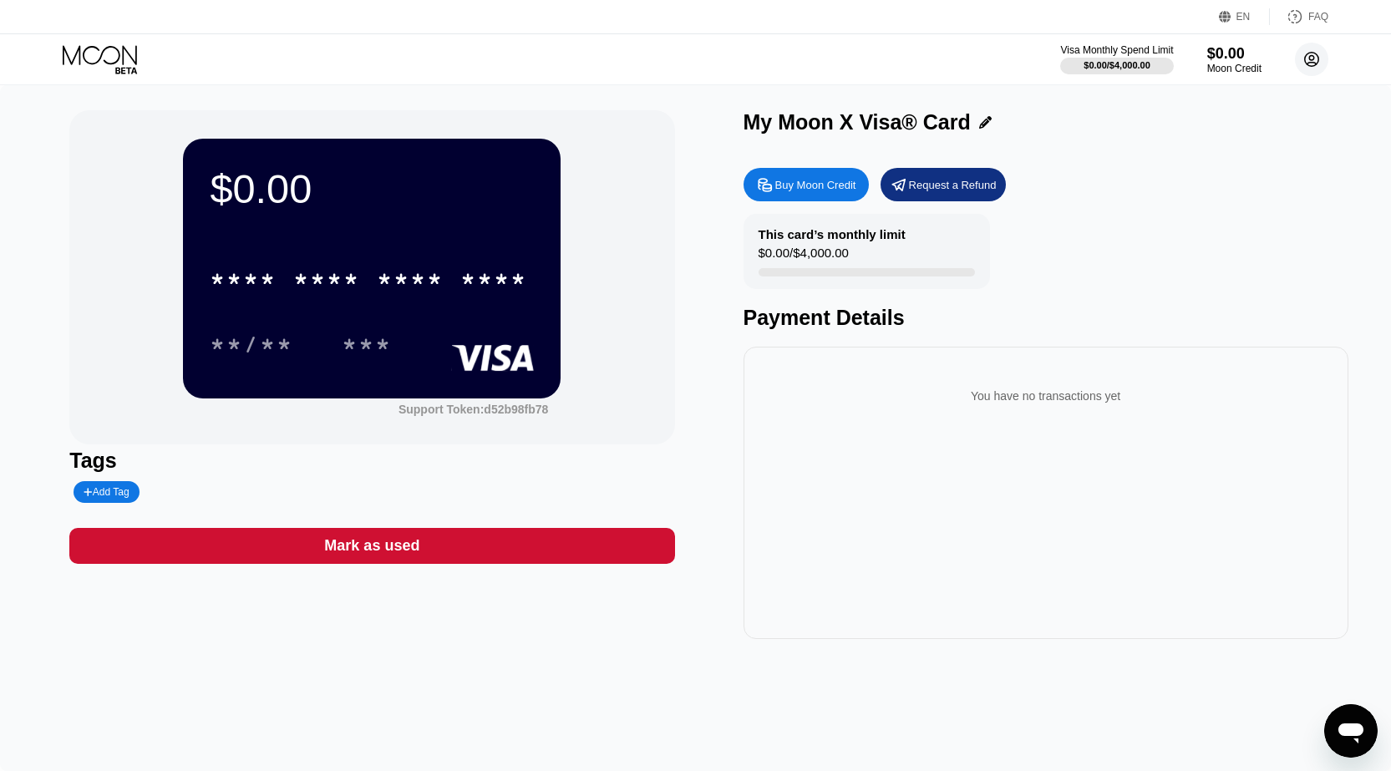
click at [1317, 53] on circle at bounding box center [1311, 59] width 33 height 33
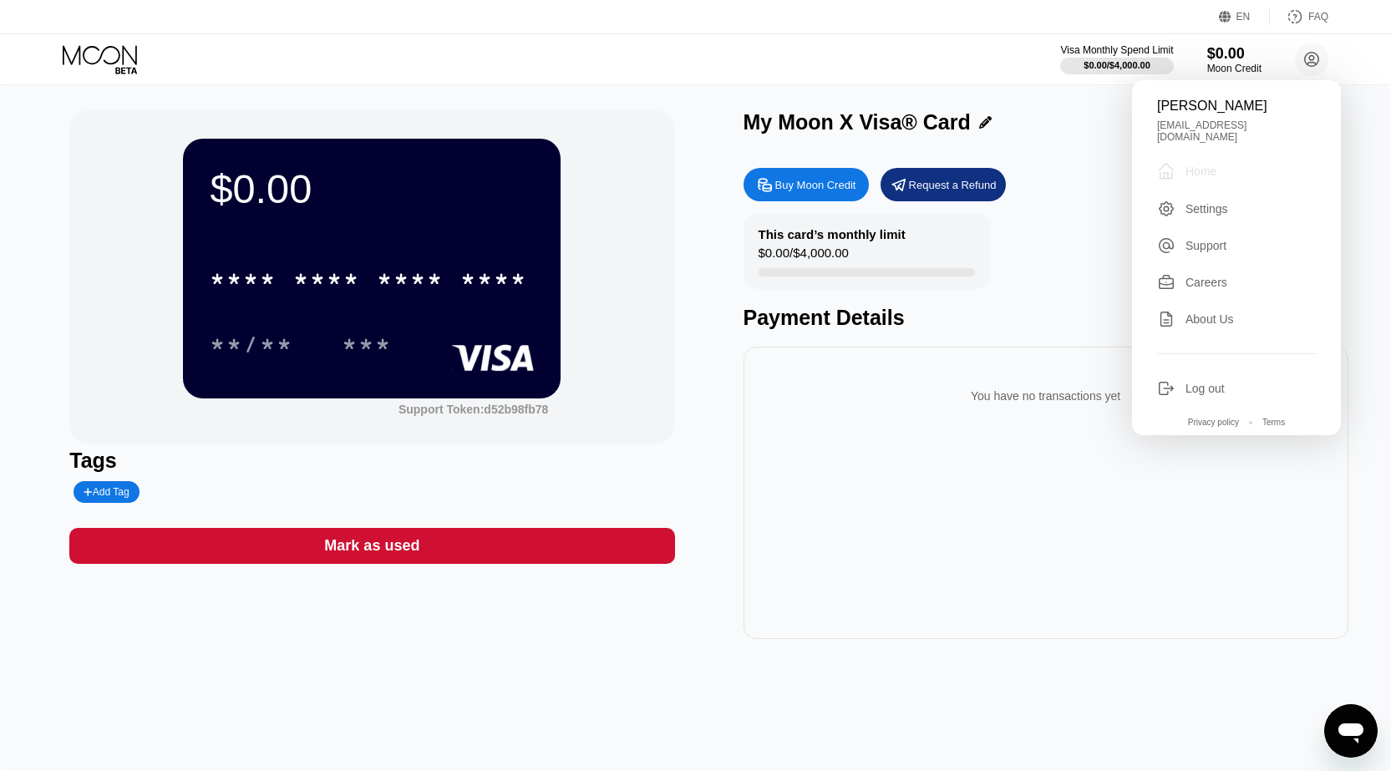
click at [1227, 172] on div " Home" at bounding box center [1236, 171] width 159 height 20
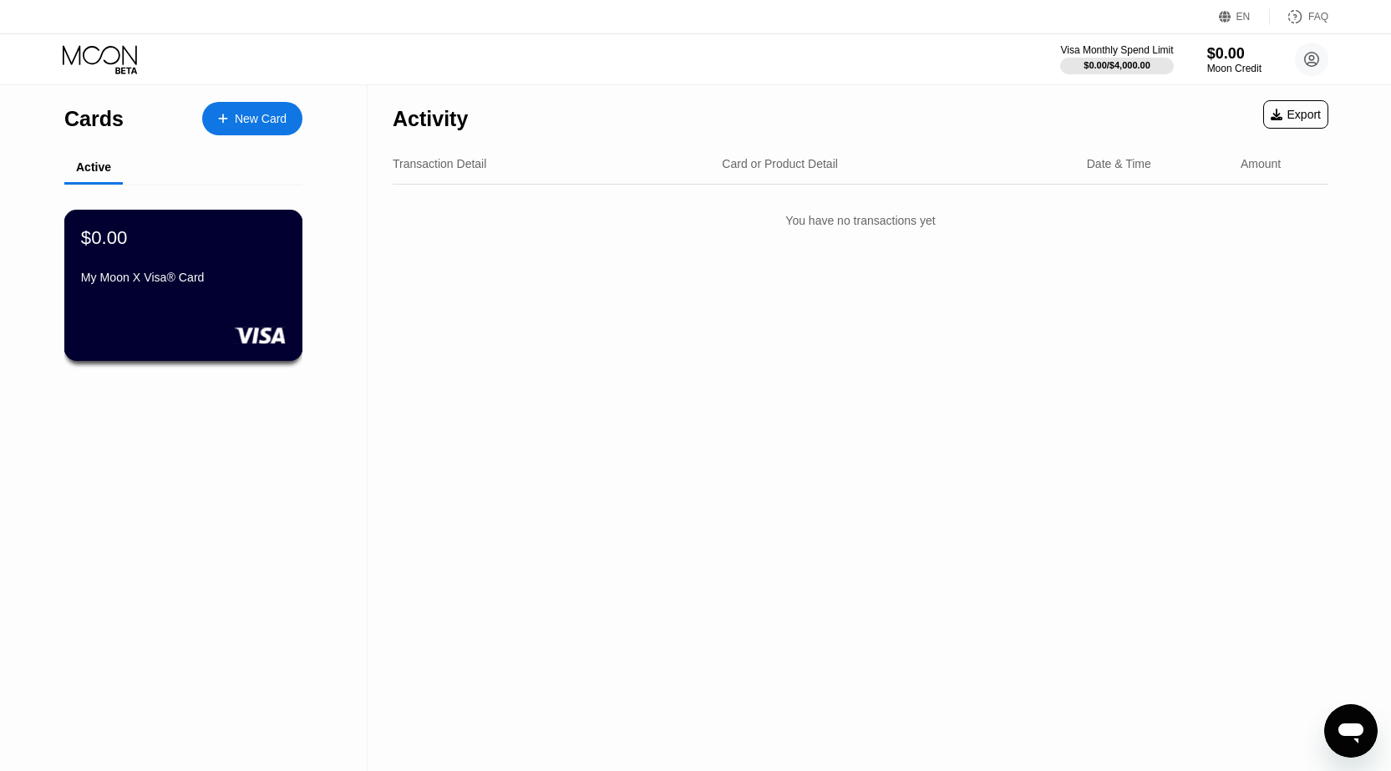
click at [190, 272] on div "$0.00 My Moon X Visa® Card" at bounding box center [183, 258] width 205 height 64
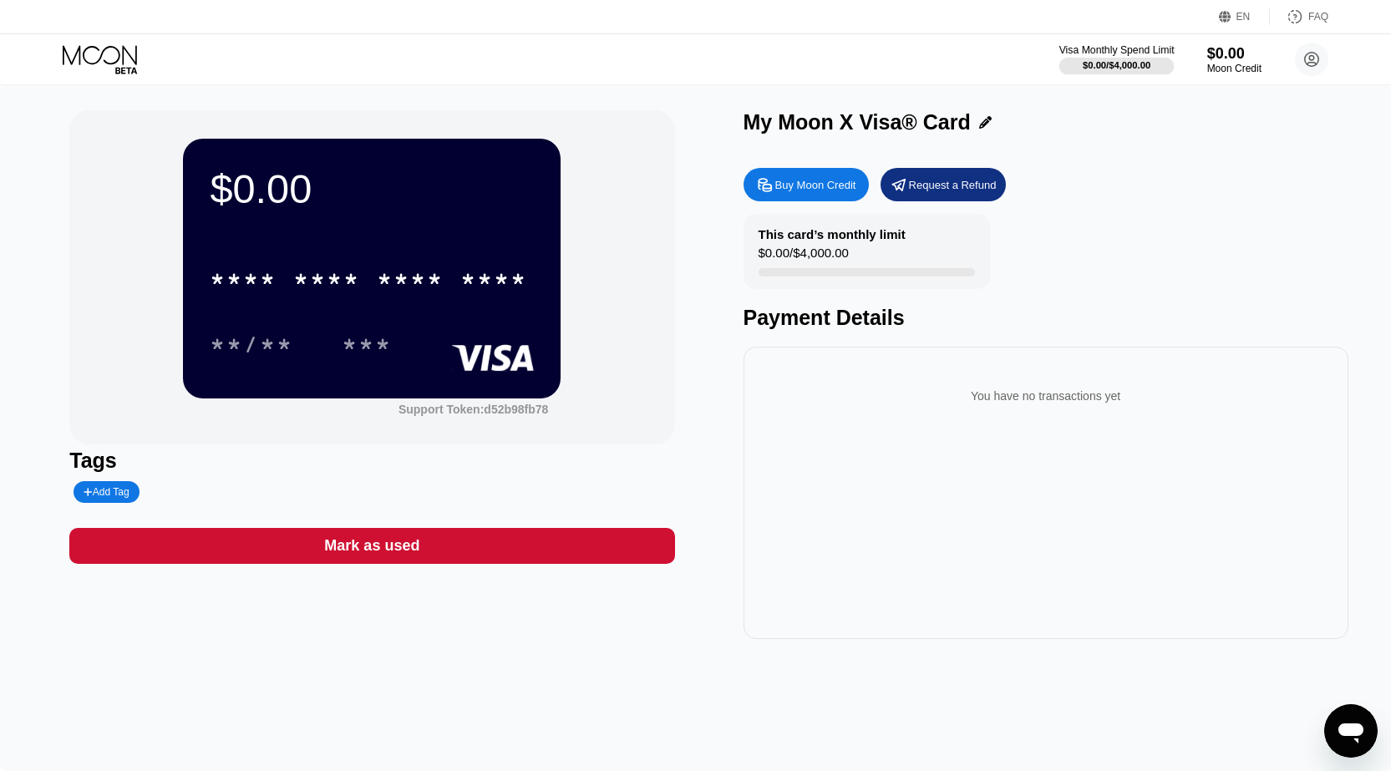
click at [1115, 70] on div "$0.00 / $4,000.00" at bounding box center [1116, 65] width 68 height 10
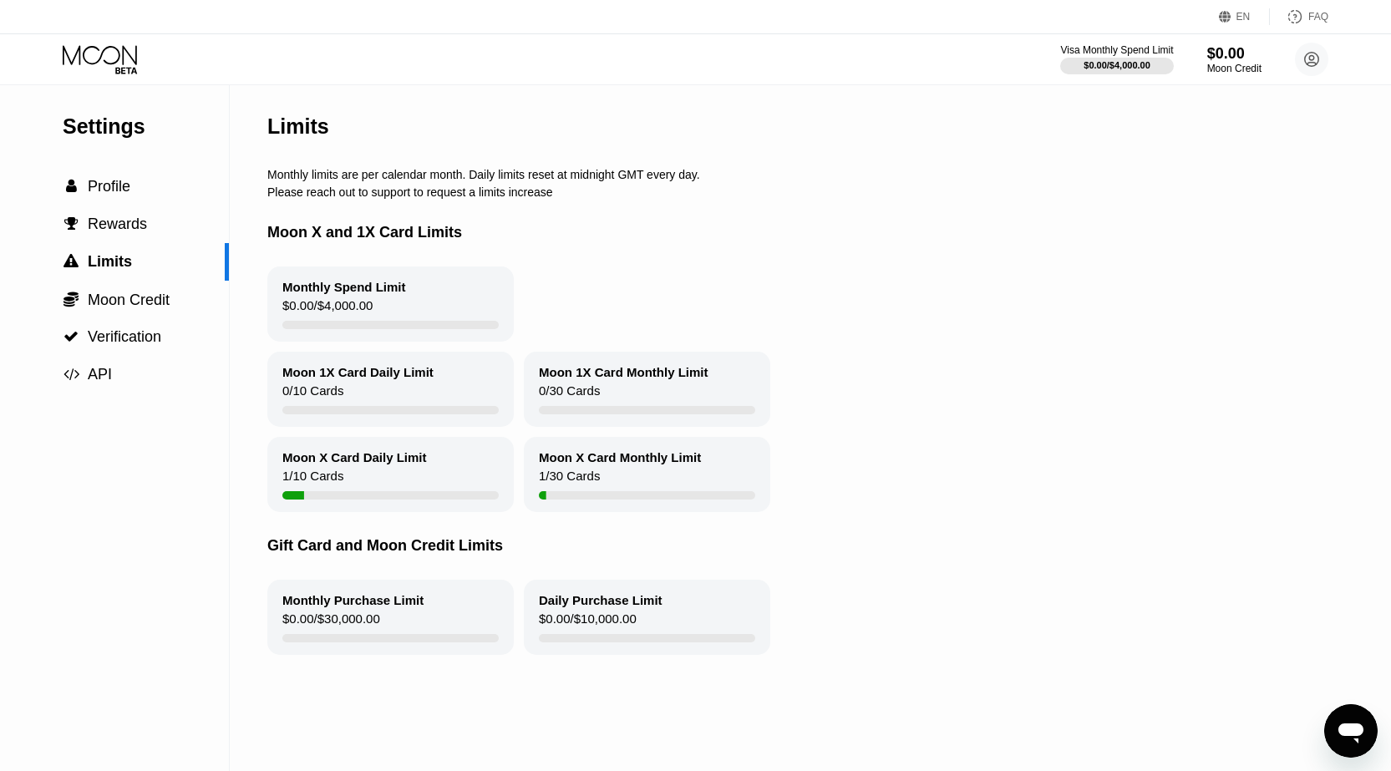
click at [359, 484] on div "Moon X Card Daily Limit 1 / 10 Cards" at bounding box center [390, 474] width 246 height 75
click at [365, 464] on div "Moon X Card Daily Limit" at bounding box center [354, 457] width 144 height 14
click at [111, 186] on span "Profile" at bounding box center [109, 186] width 43 height 17
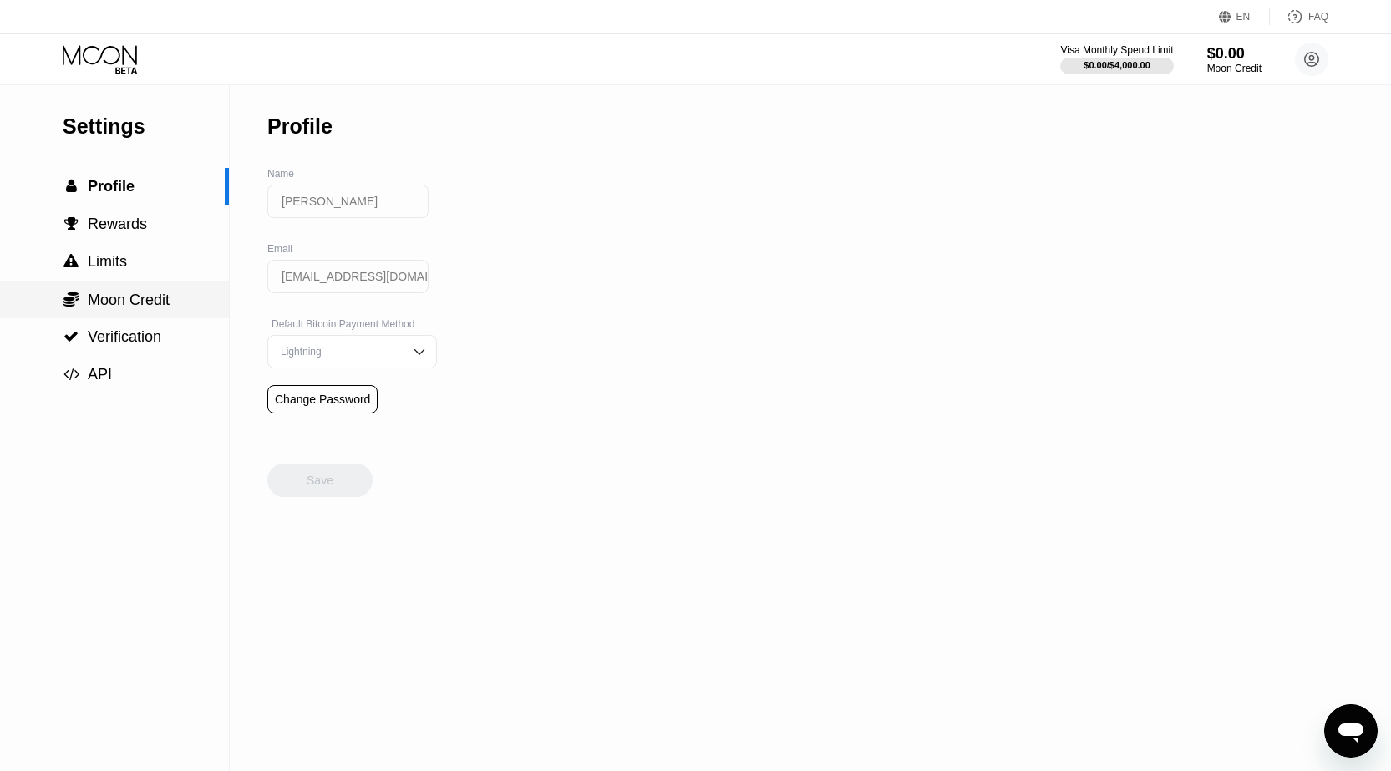
click at [143, 307] on span "Moon Credit" at bounding box center [129, 300] width 82 height 17
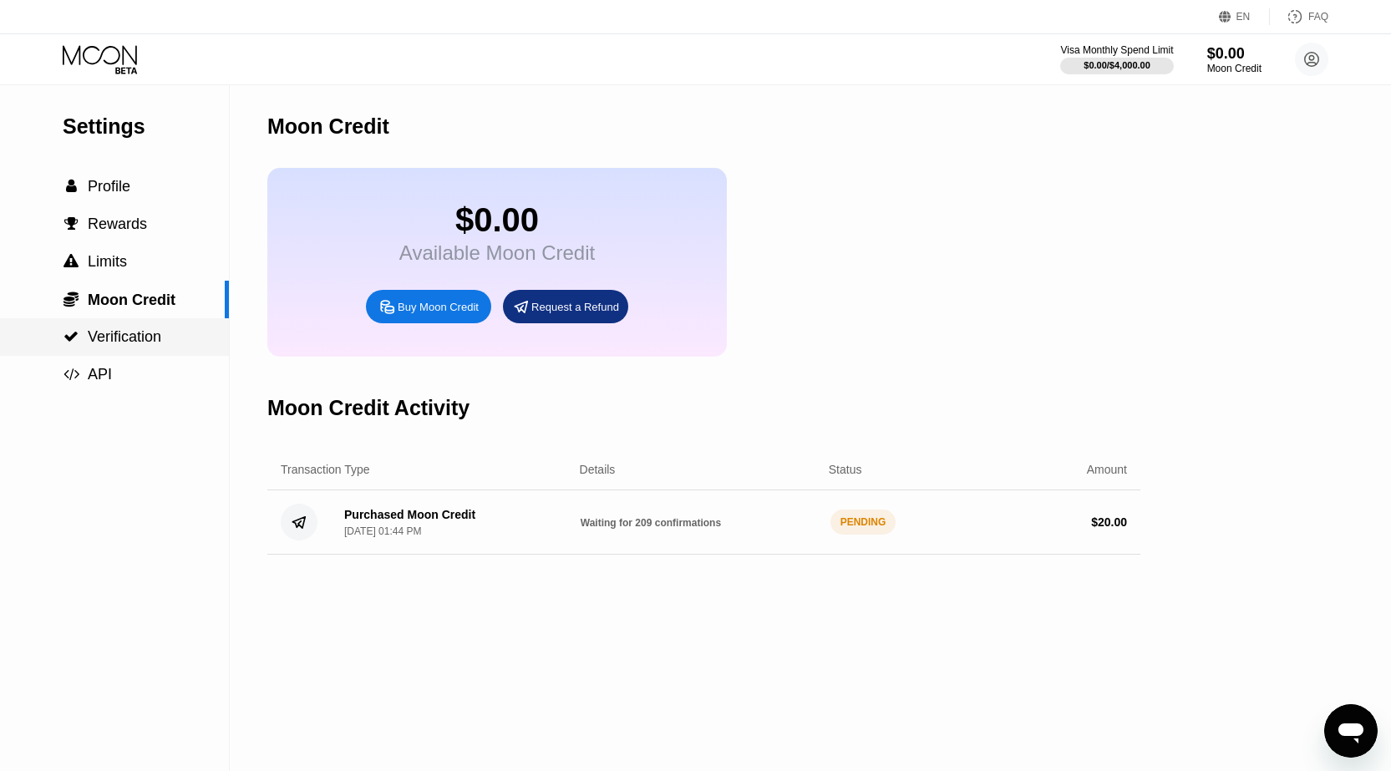
click at [114, 333] on span "Verification" at bounding box center [125, 336] width 74 height 17
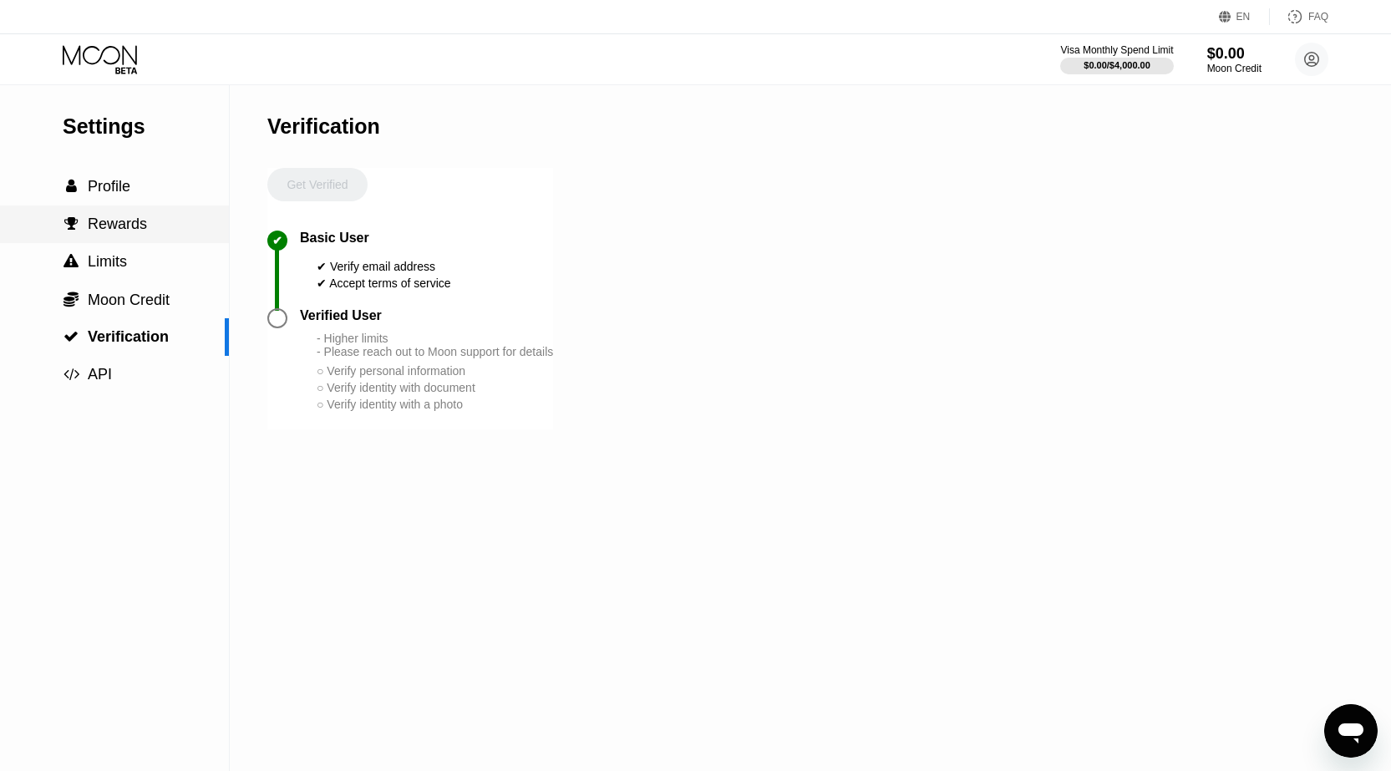
click at [104, 185] on span "Profile" at bounding box center [109, 186] width 43 height 17
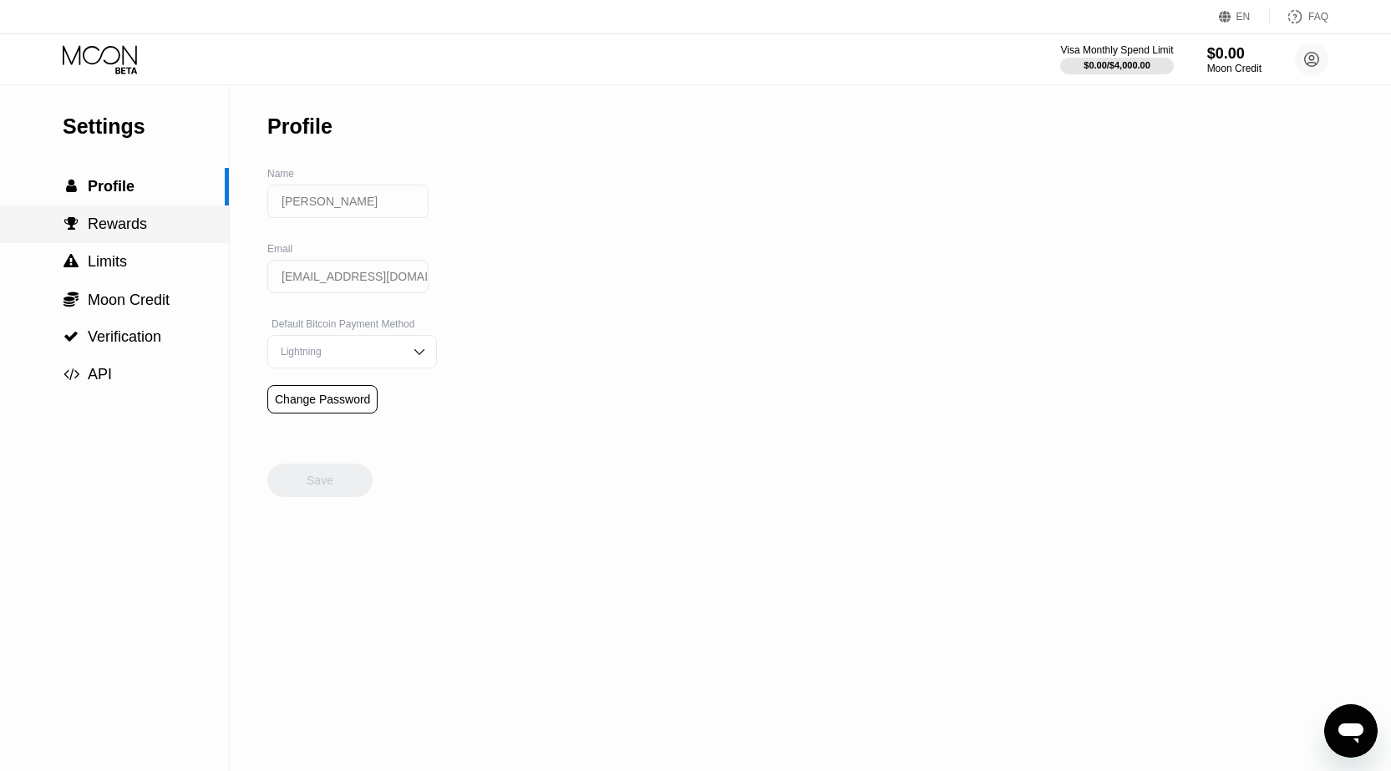
click at [113, 228] on span "Rewards" at bounding box center [117, 223] width 59 height 17
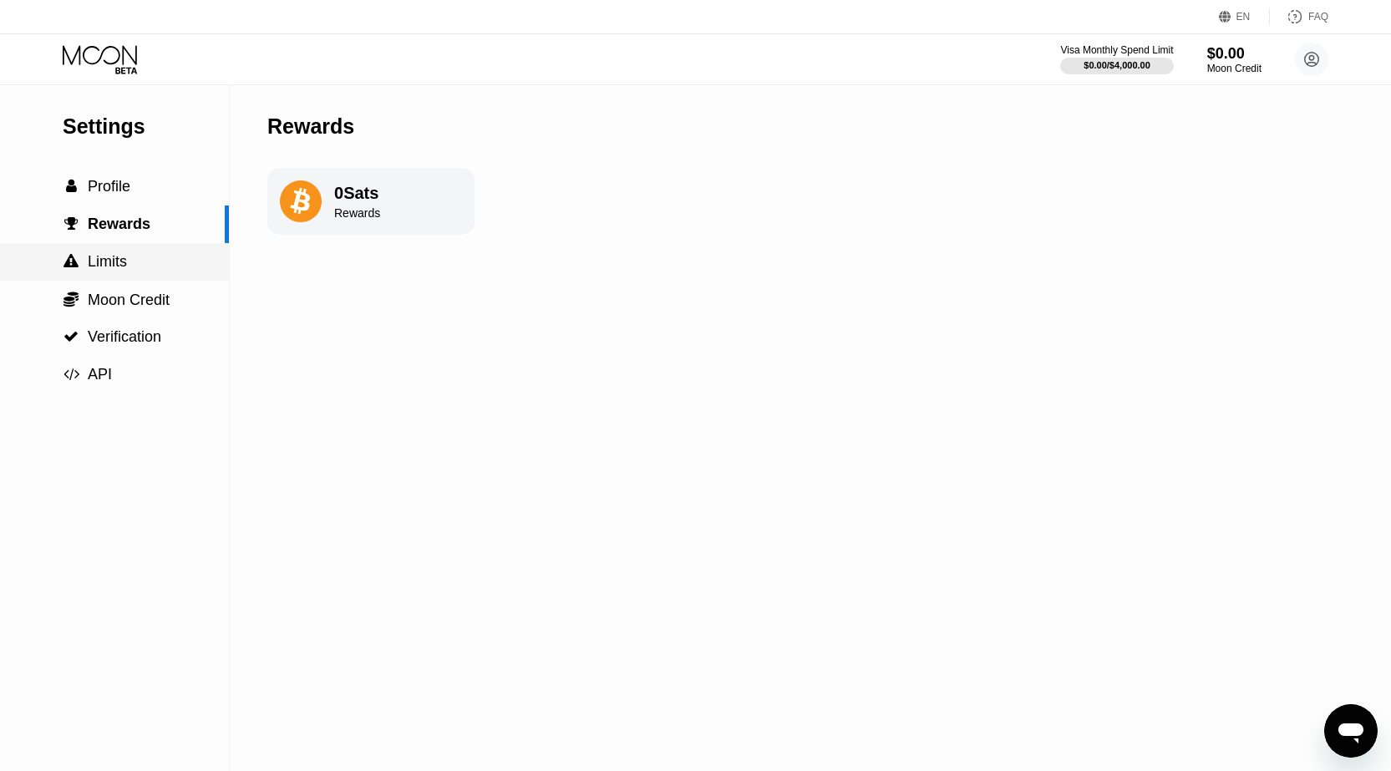
click at [111, 255] on div " Limits" at bounding box center [114, 262] width 229 height 38
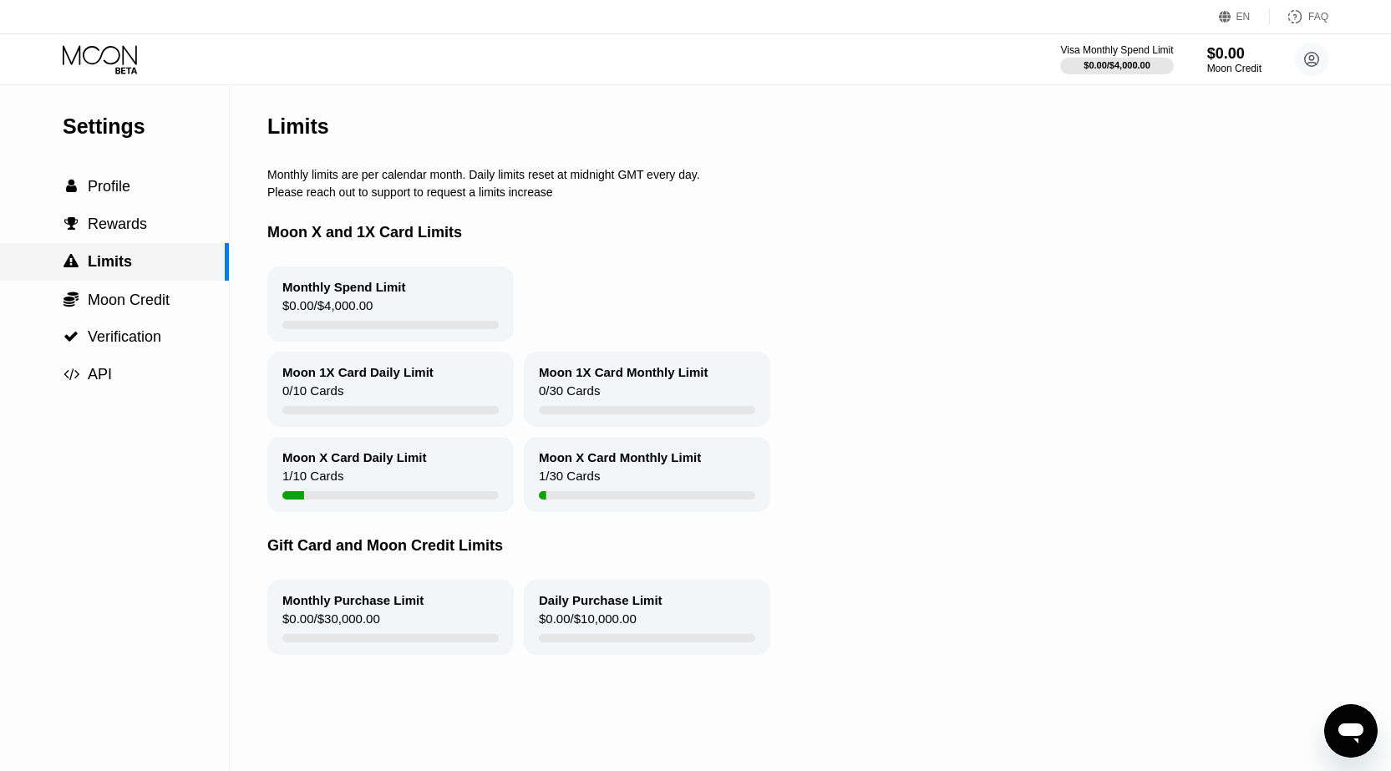
click at [117, 281] on div " Limits" at bounding box center [114, 262] width 229 height 38
click at [116, 297] on span "Moon Credit" at bounding box center [129, 300] width 82 height 17
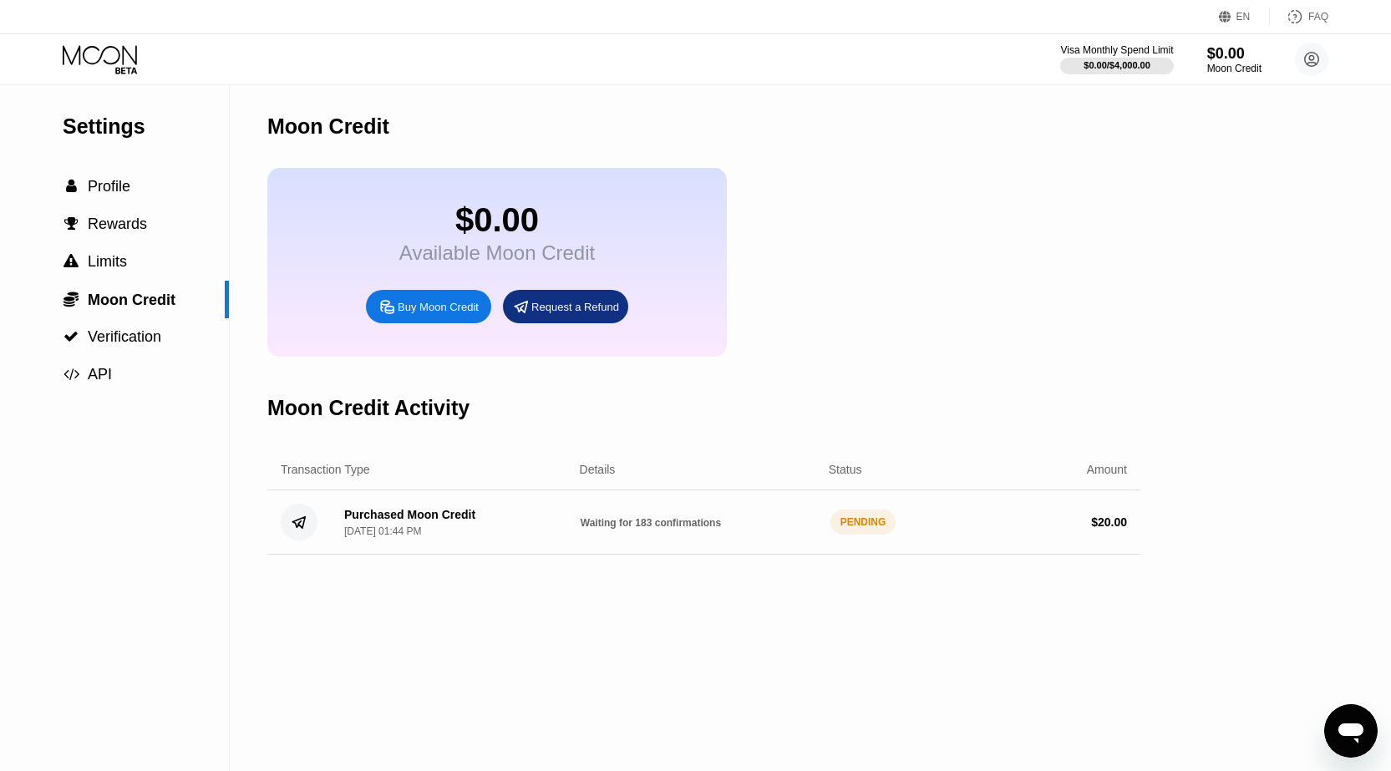
drag, startPoint x: 667, startPoint y: 550, endPoint x: 673, endPoint y: 557, distance: 8.9
click at [673, 555] on div "Purchased Moon Credit Sep 25, 2025, 01:44 PM Waiting for 183 confirmations PEND…" at bounding box center [703, 522] width 873 height 64
click at [132, 181] on div " Profile" at bounding box center [114, 187] width 229 height 18
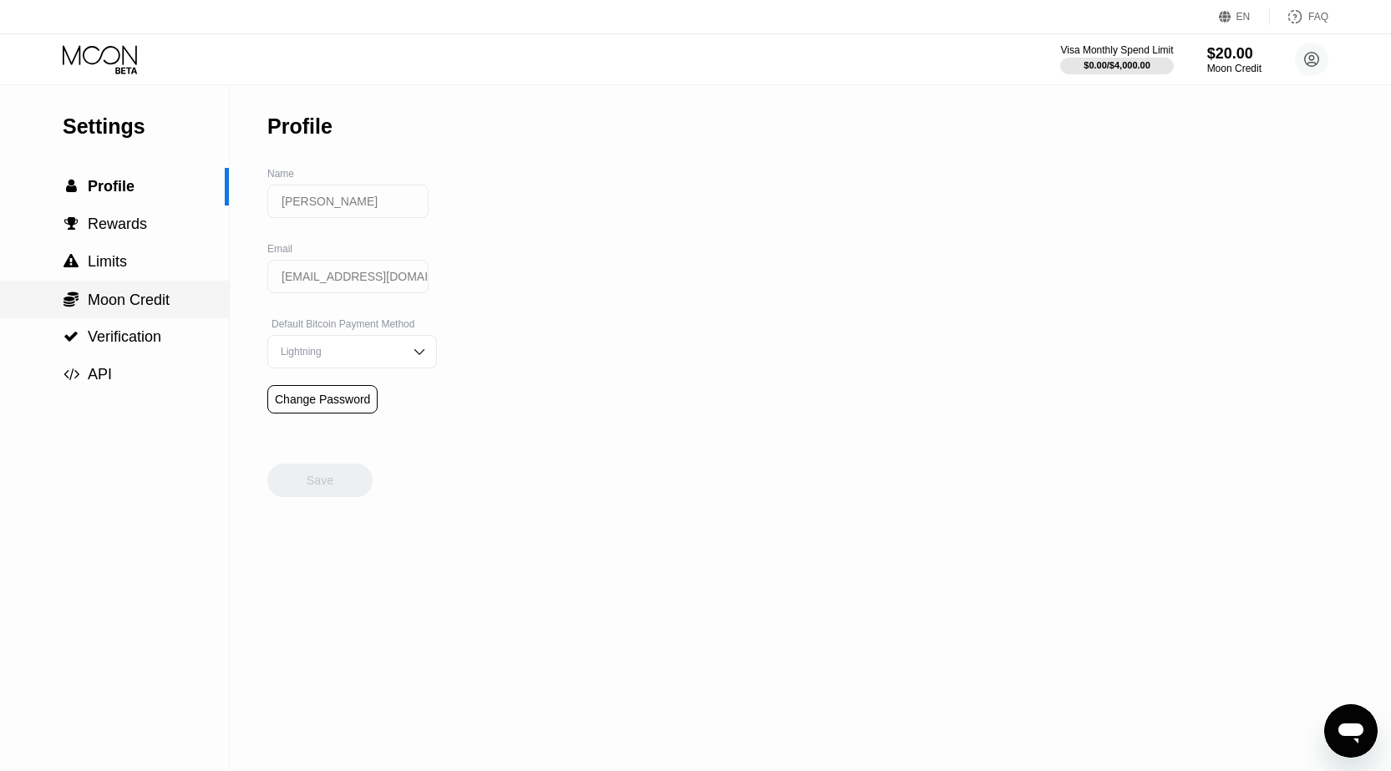
click at [145, 294] on span "Moon Credit" at bounding box center [129, 300] width 82 height 17
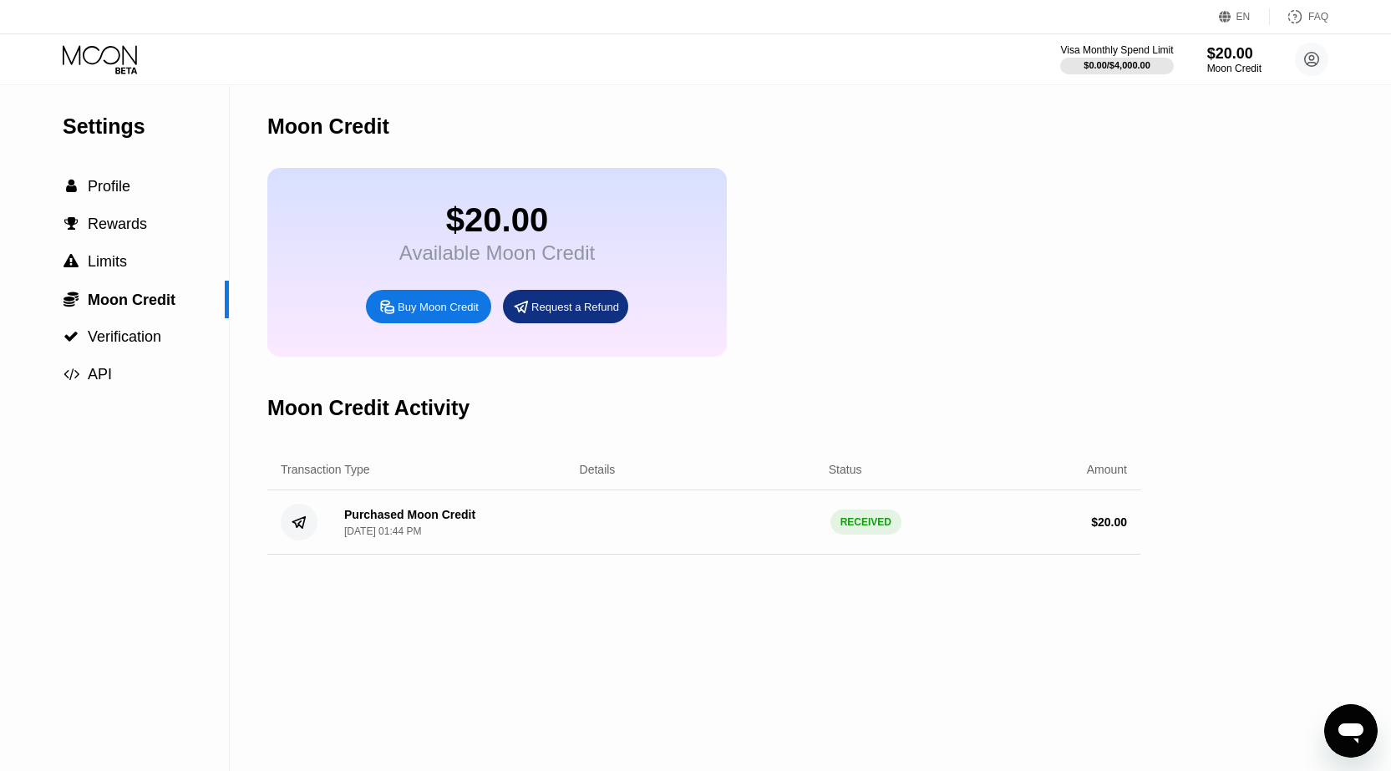
click at [364, 251] on div "$20.00 Available Moon Credit Buy Moon Credit Request a Refund" at bounding box center [496, 262] width 459 height 189
click at [482, 239] on div "$20.00" at bounding box center [496, 220] width 195 height 38
click at [1245, 53] on div "$20.00" at bounding box center [1234, 53] width 56 height 18
click at [1315, 50] on circle at bounding box center [1311, 59] width 33 height 33
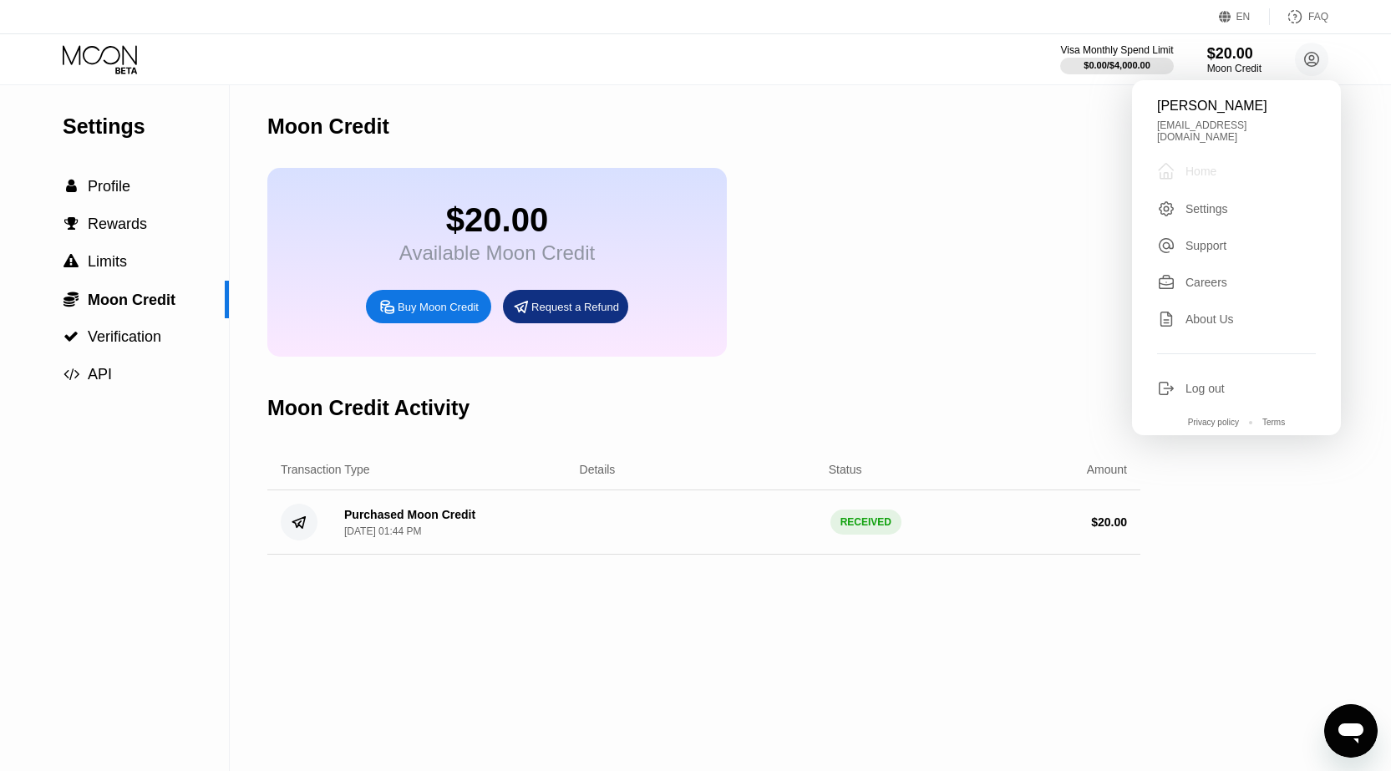
click at [1220, 164] on div " Home" at bounding box center [1236, 171] width 159 height 20
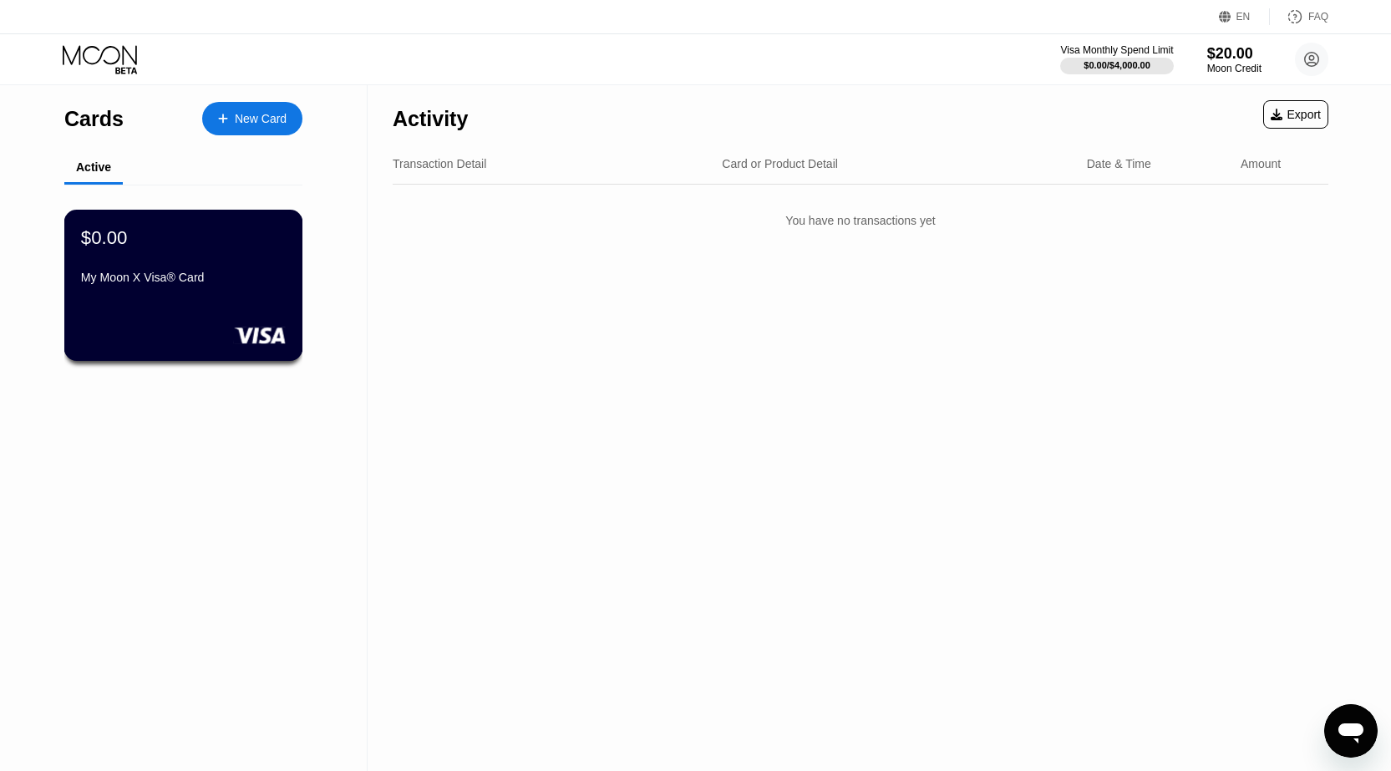
click at [221, 310] on div "$0.00 My Moon X Visa® Card" at bounding box center [183, 285] width 239 height 151
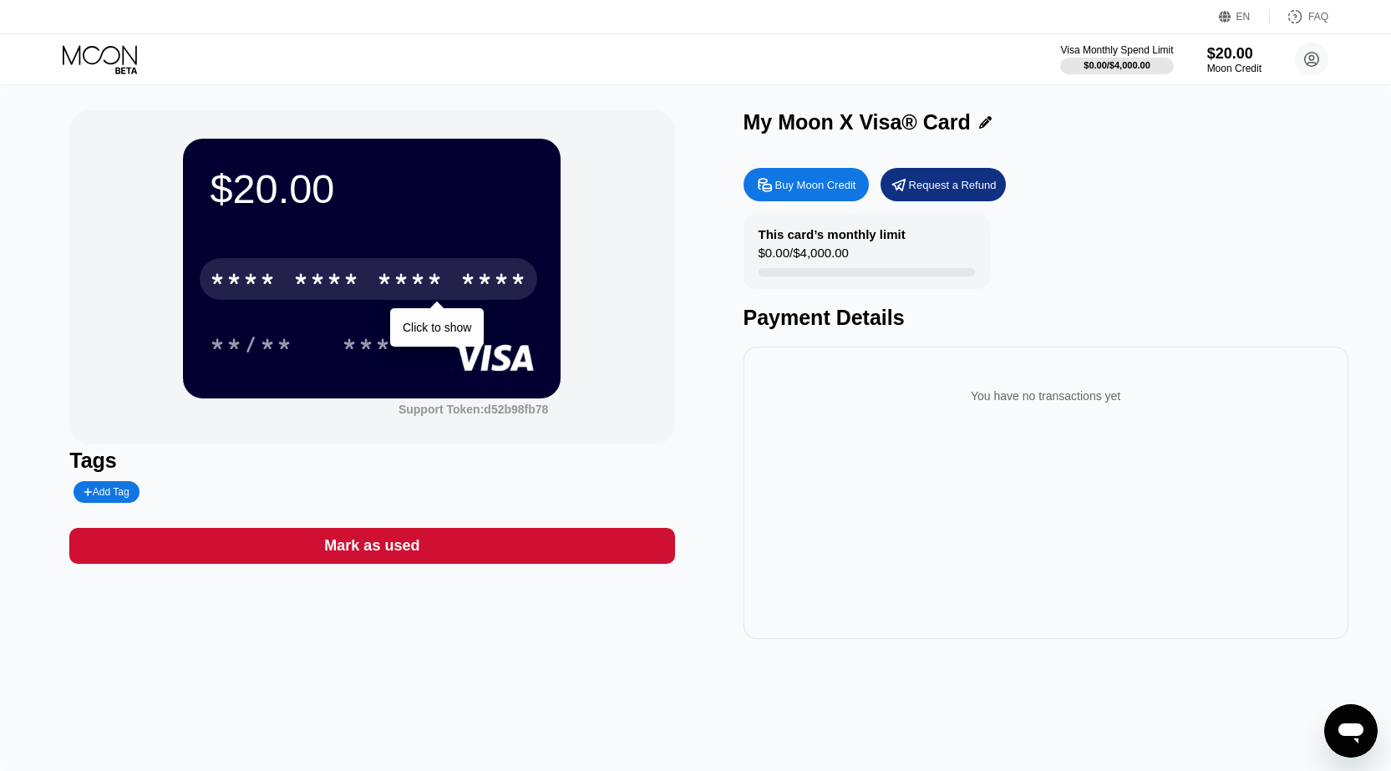
click at [362, 268] on div "* * * * * * * * * * * * ****" at bounding box center [368, 279] width 337 height 42
click at [426, 325] on div "Click to copy" at bounding box center [438, 327] width 66 height 13
click at [458, 338] on div "08/28 388" at bounding box center [372, 344] width 324 height 42
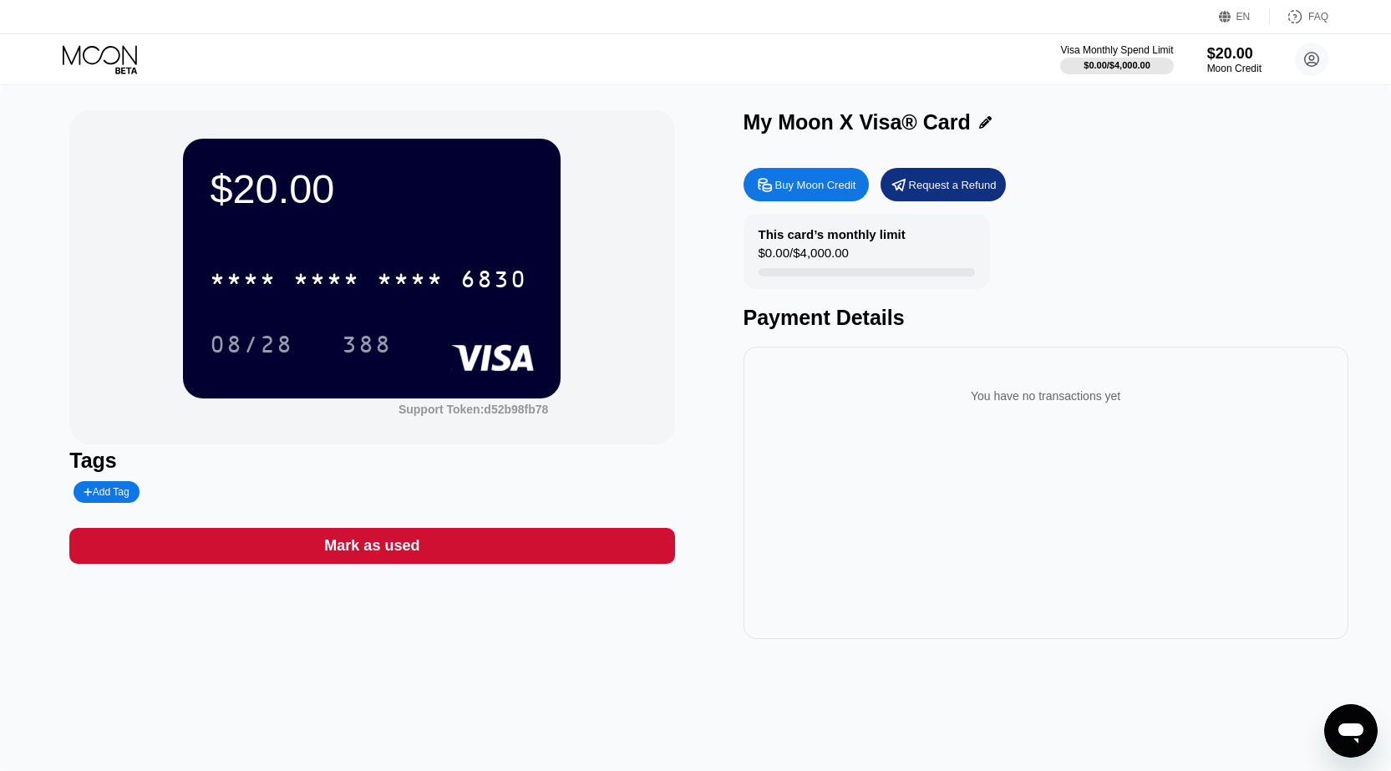
click at [433, 324] on div "* * * * * * * * * * * * 6830 08/28 388" at bounding box center [372, 295] width 324 height 99
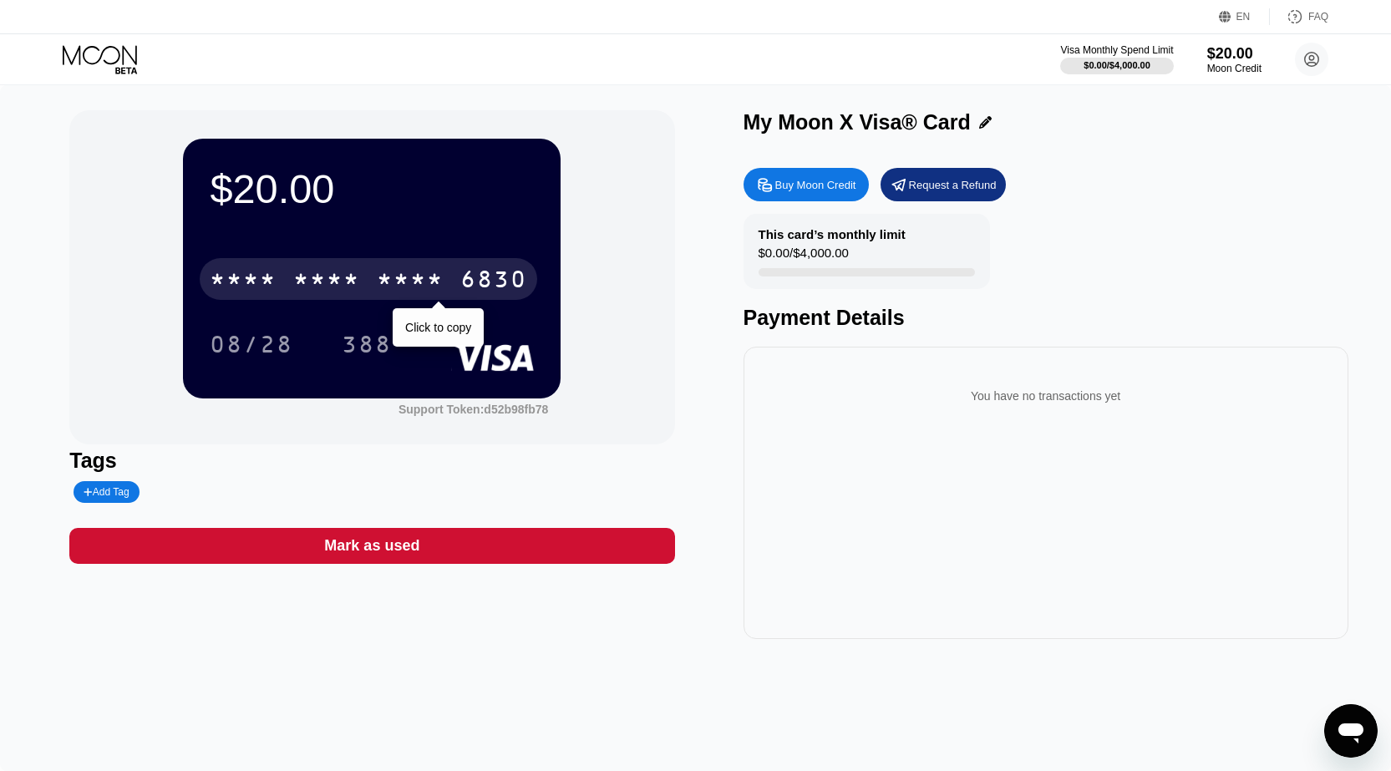
click at [439, 289] on div "* * * *" at bounding box center [410, 281] width 67 height 27
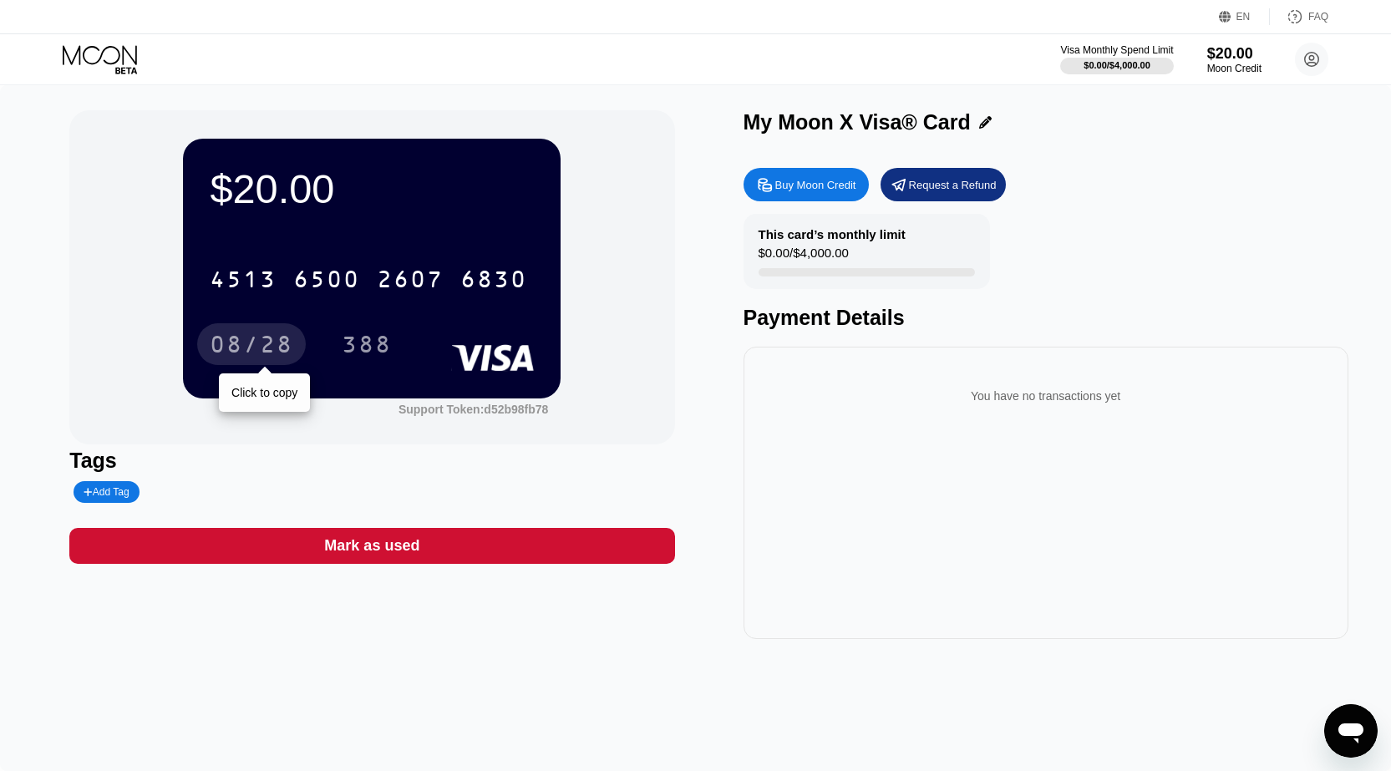
click at [247, 354] on div "08/28" at bounding box center [252, 346] width 84 height 27
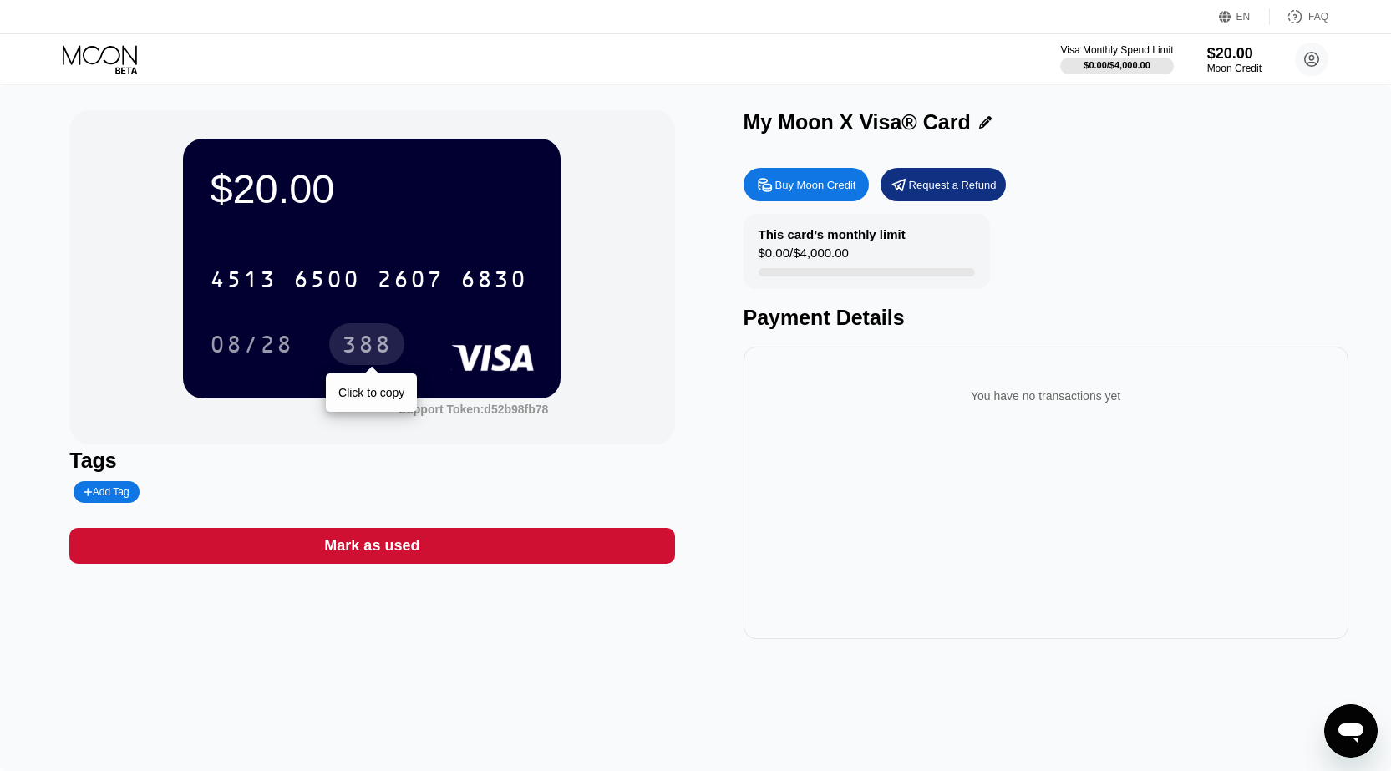
click at [361, 351] on div "388" at bounding box center [367, 346] width 50 height 27
